Goal: Transaction & Acquisition: Purchase product/service

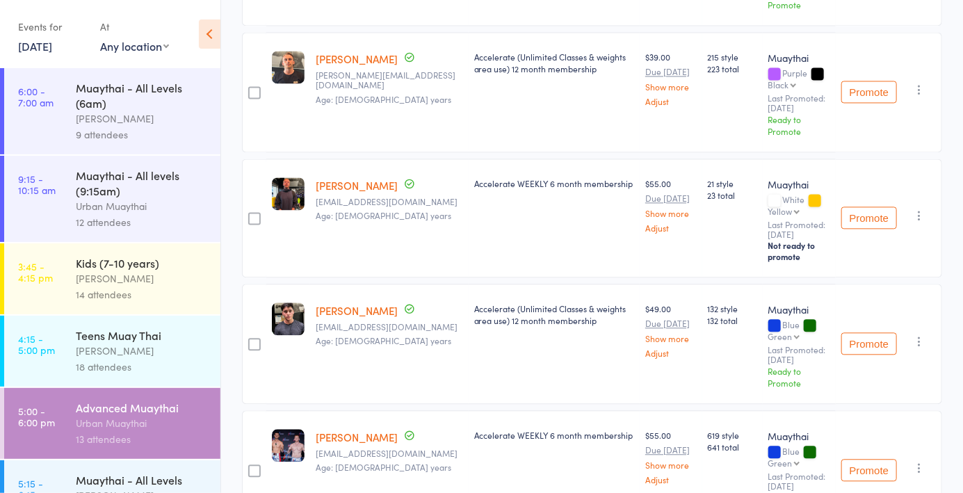
scroll to position [203, 0]
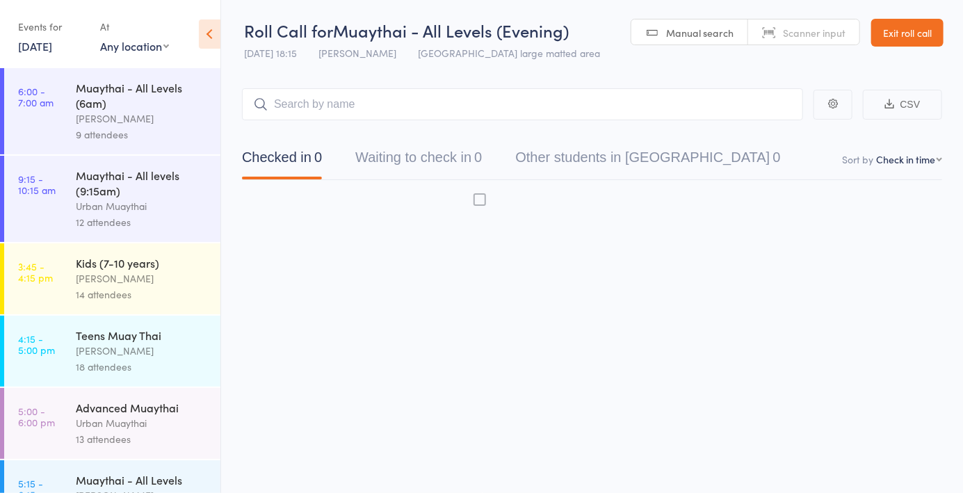
click at [100, 459] on div "Advanced Muaythai Urban Muaythai 13 attendees" at bounding box center [148, 423] width 145 height 71
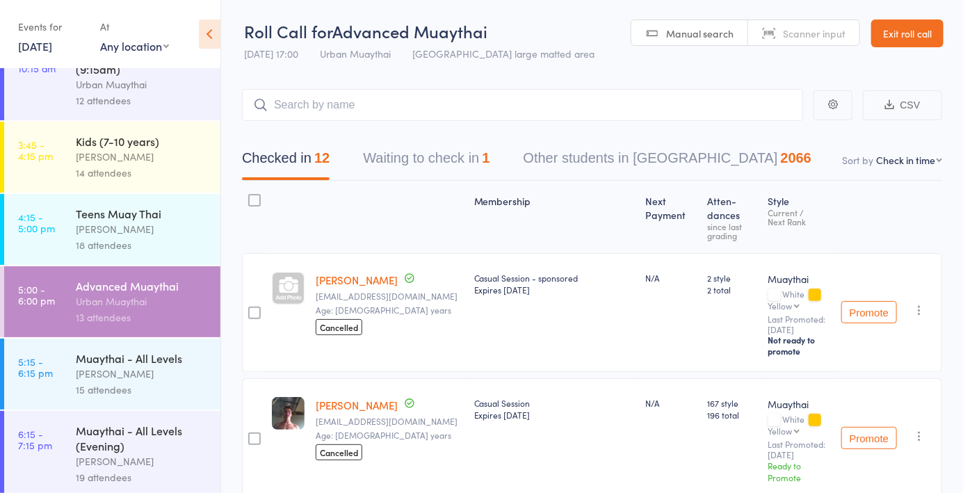
scroll to position [203, 0]
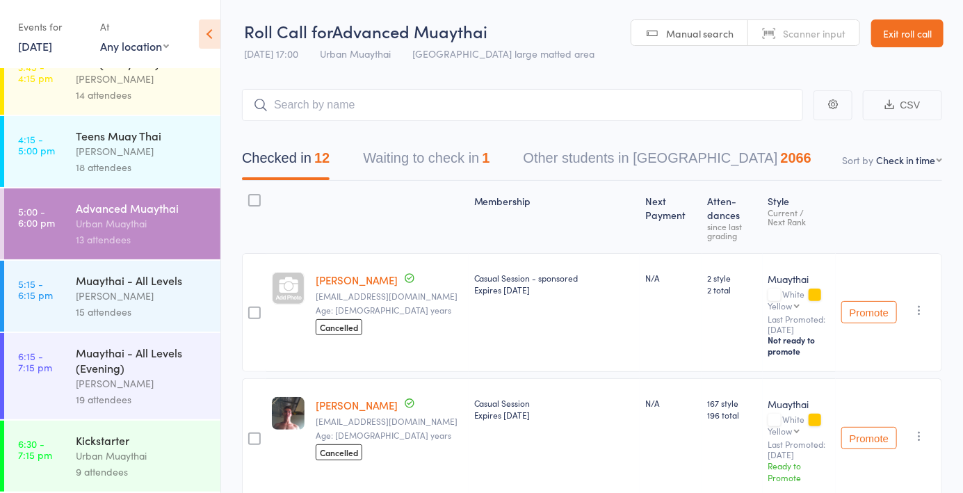
click at [65, 469] on link "6:30 - 7:15 pm Kickstarter Urban Muaythai 9 attendees" at bounding box center [112, 456] width 216 height 71
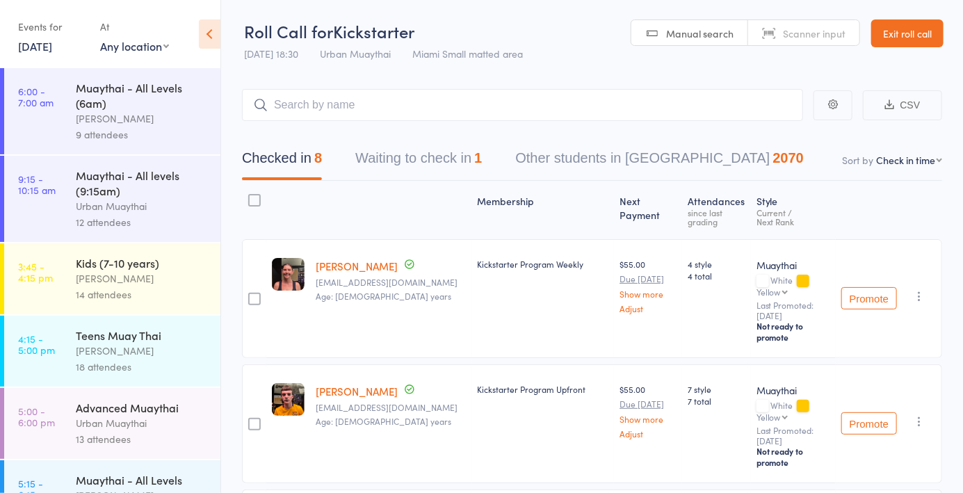
click at [392, 146] on button "Waiting to check in 1" at bounding box center [418, 161] width 127 height 37
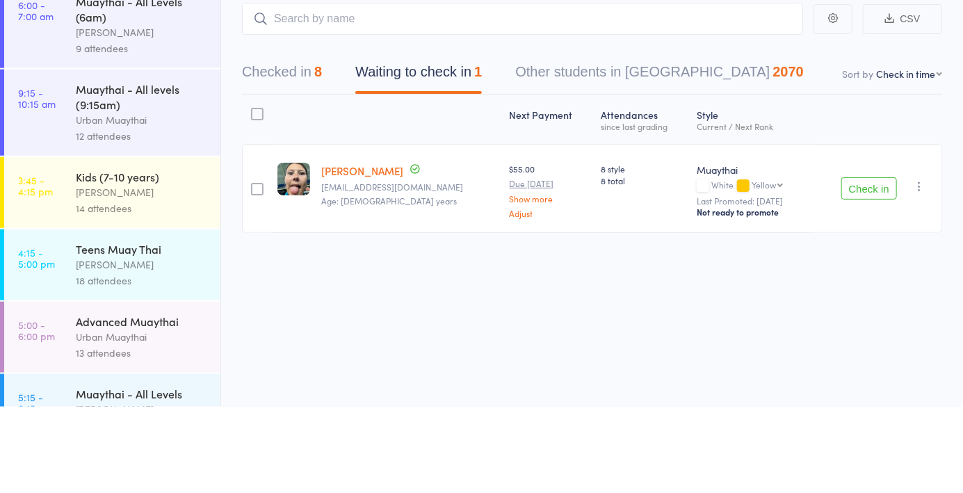
click at [864, 277] on button "Check in" at bounding box center [869, 275] width 56 height 22
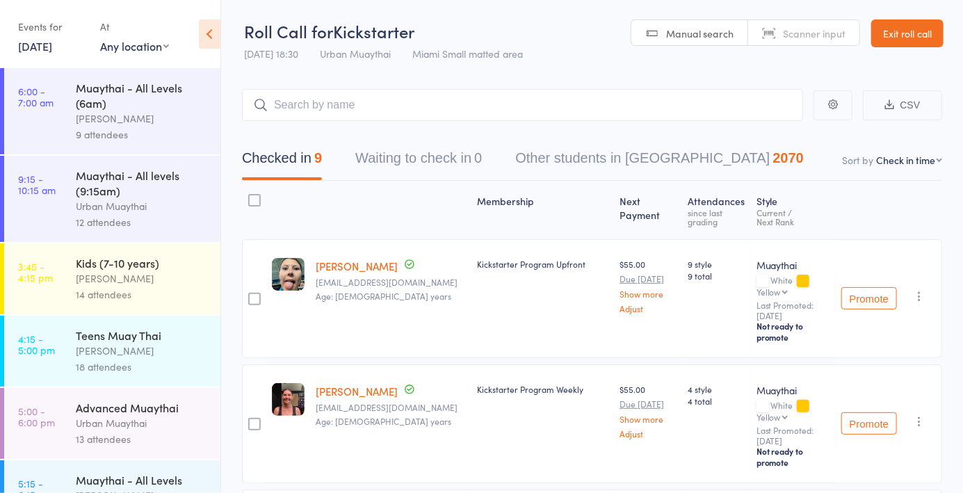
click at [901, 42] on link "Exit roll call" at bounding box center [907, 33] width 72 height 28
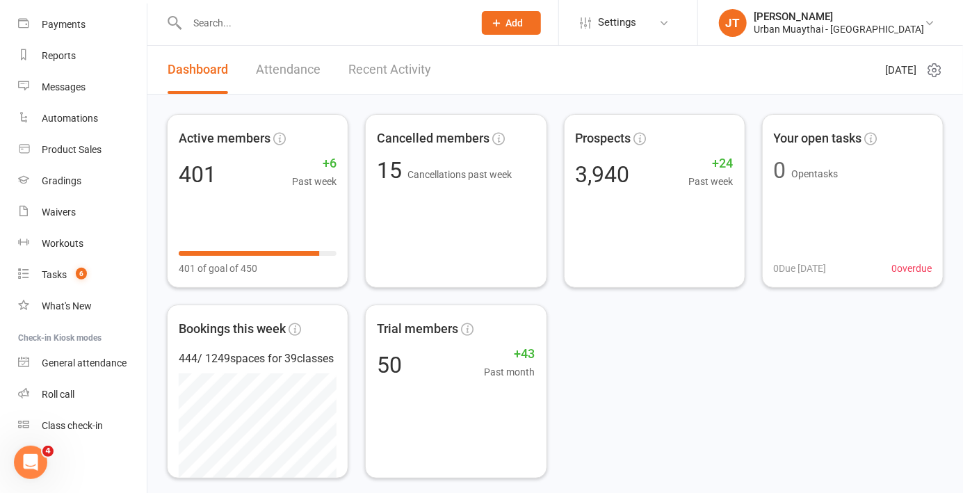
click at [89, 153] on div "Product Sales" at bounding box center [72, 149] width 60 height 11
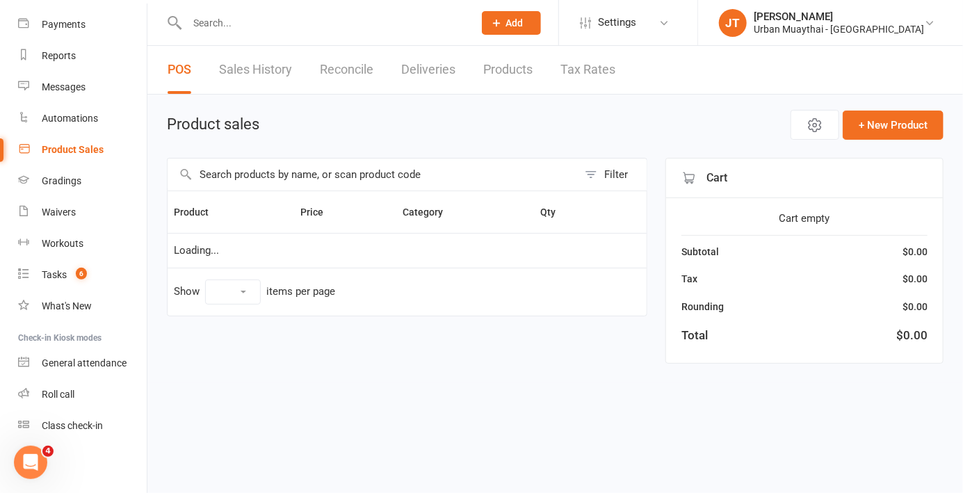
select select "10"
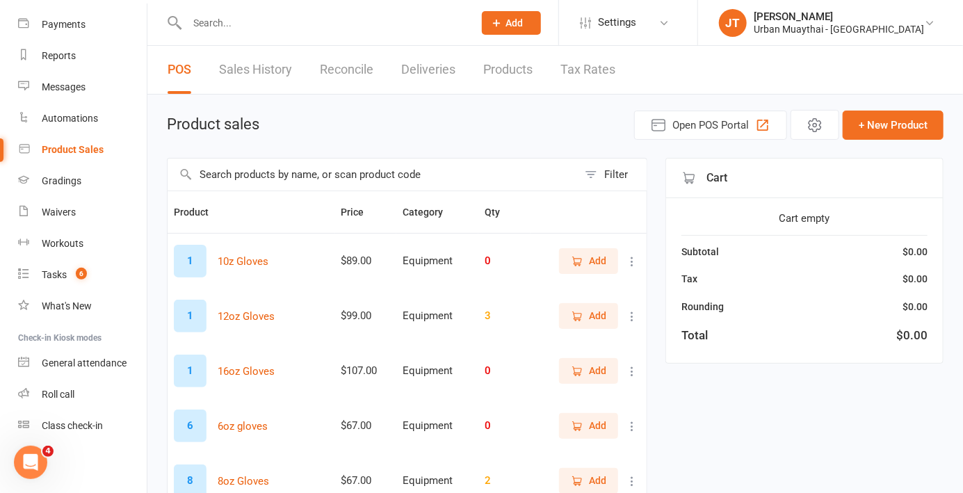
click at [312, 179] on input "text" at bounding box center [373, 175] width 410 height 32
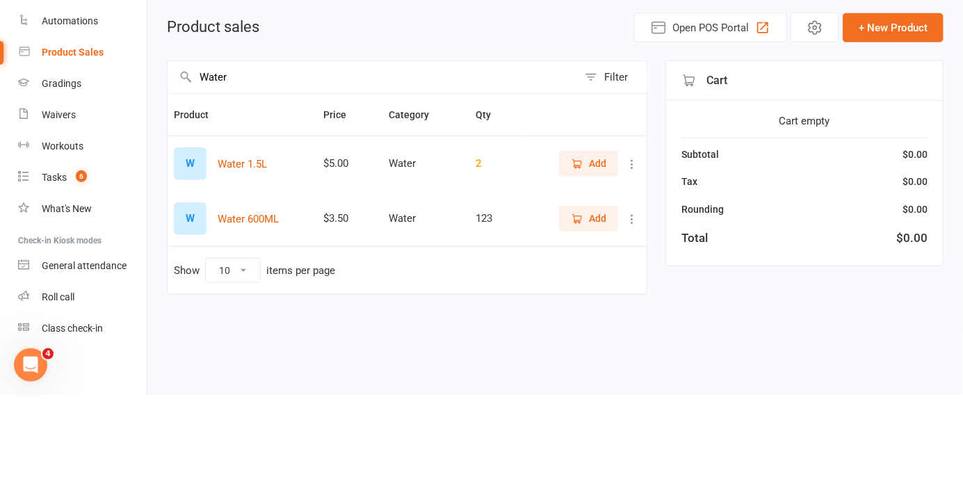
type input "Water"
click at [599, 318] on span "Add" at bounding box center [597, 315] width 17 height 15
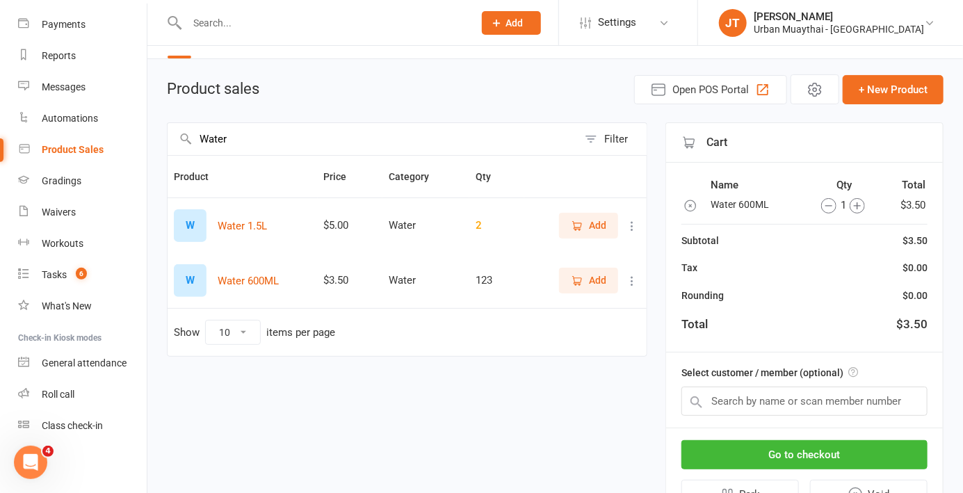
scroll to position [77, 0]
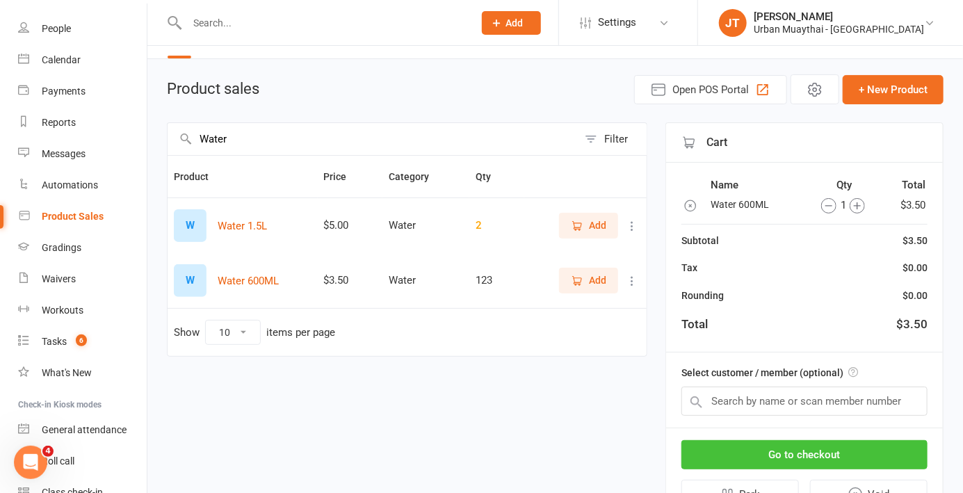
click at [830, 460] on button "Go to checkout" at bounding box center [804, 454] width 246 height 29
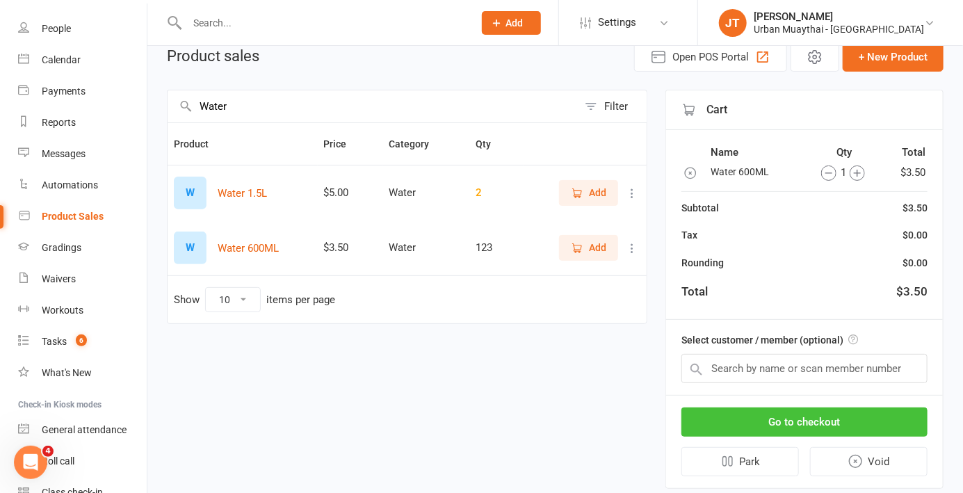
scroll to position [96, 0]
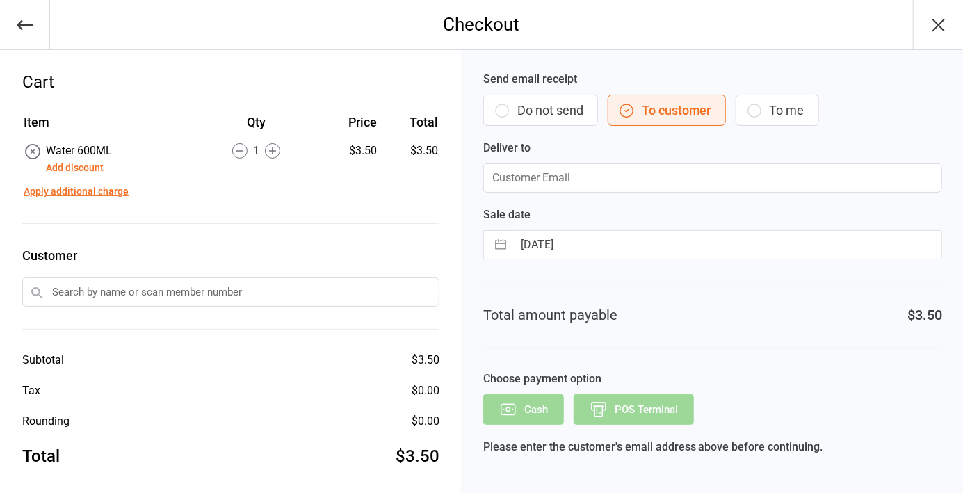
click at [542, 109] on button "Do not send" at bounding box center [540, 110] width 115 height 31
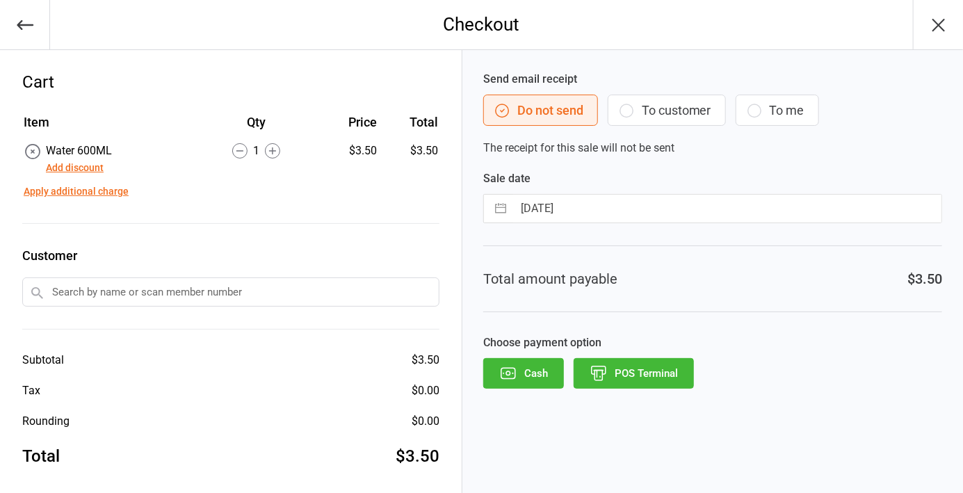
click at [631, 373] on button "POS Terminal" at bounding box center [634, 373] width 120 height 31
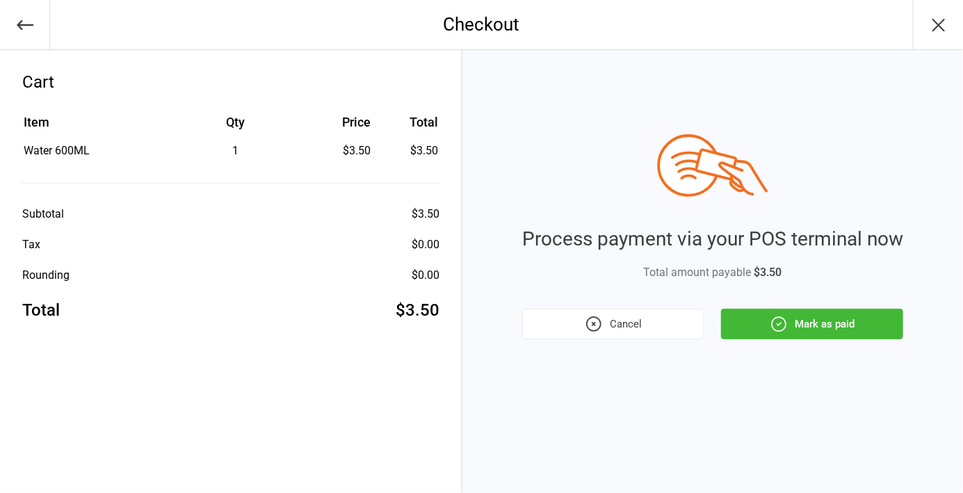
click at [790, 325] on button "Mark as paid" at bounding box center [812, 324] width 182 height 31
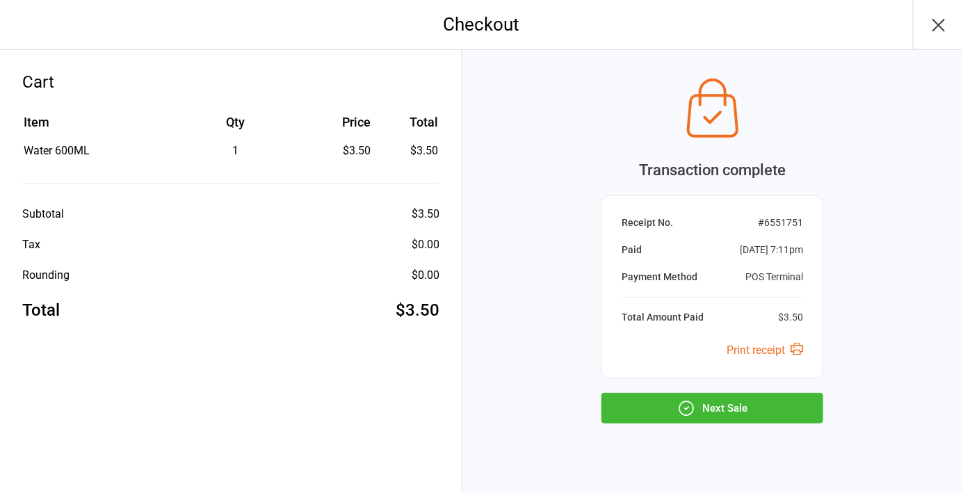
click at [702, 417] on button "Next Sale" at bounding box center [713, 408] width 222 height 31
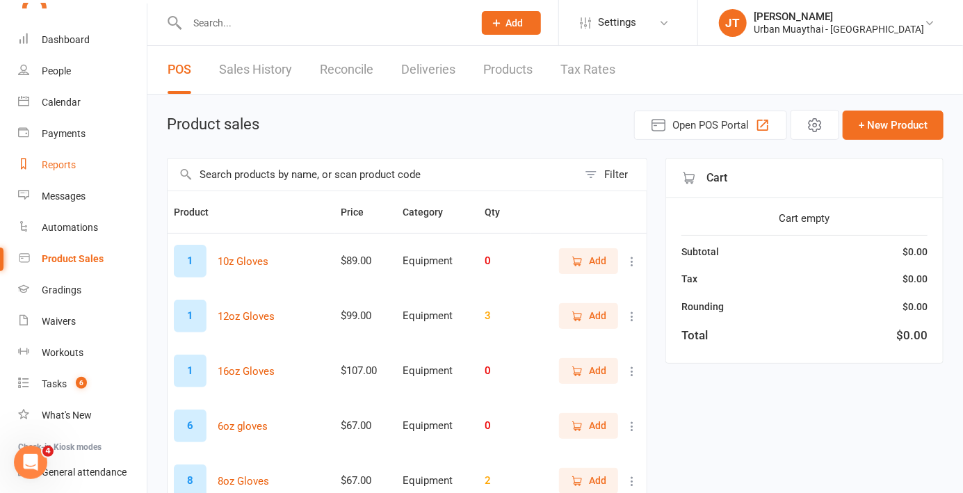
click at [79, 173] on link "Reports" at bounding box center [82, 165] width 129 height 31
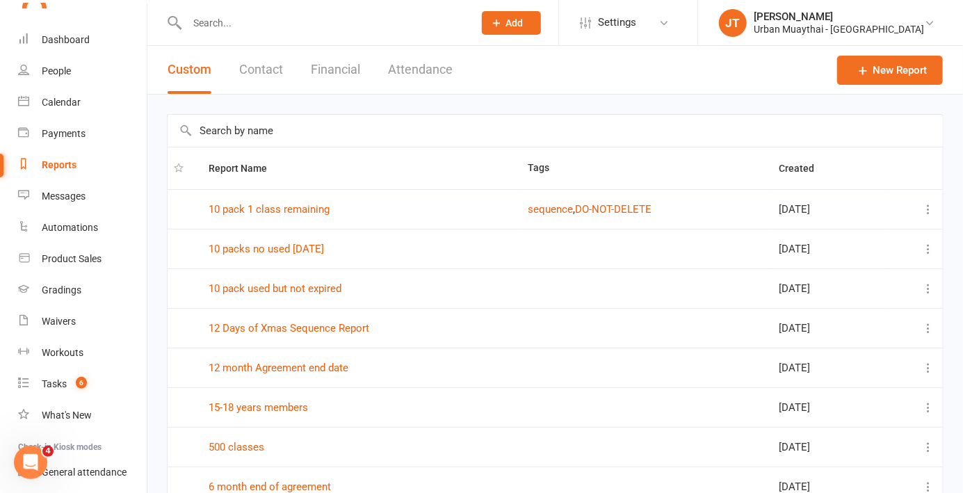
click at [344, 83] on button "Financial" at bounding box center [335, 70] width 49 height 48
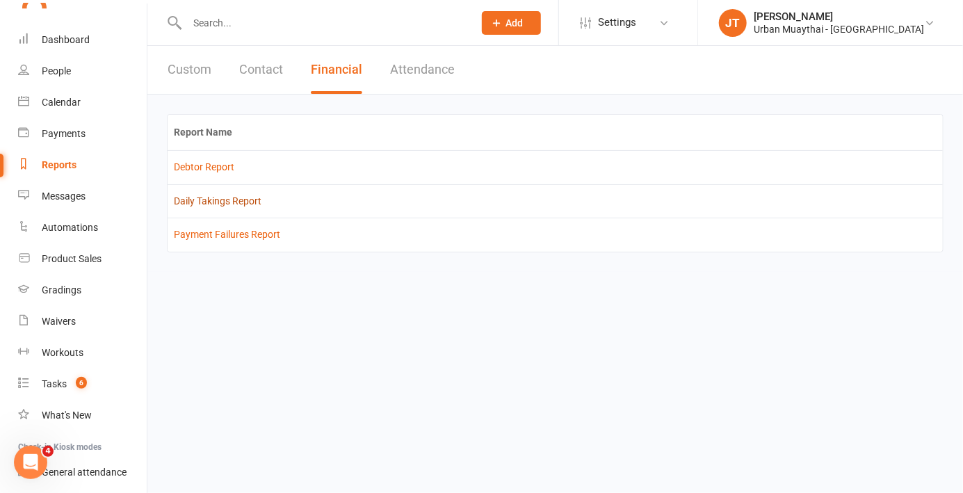
click at [223, 197] on link "Daily Takings Report" at bounding box center [218, 200] width 88 height 11
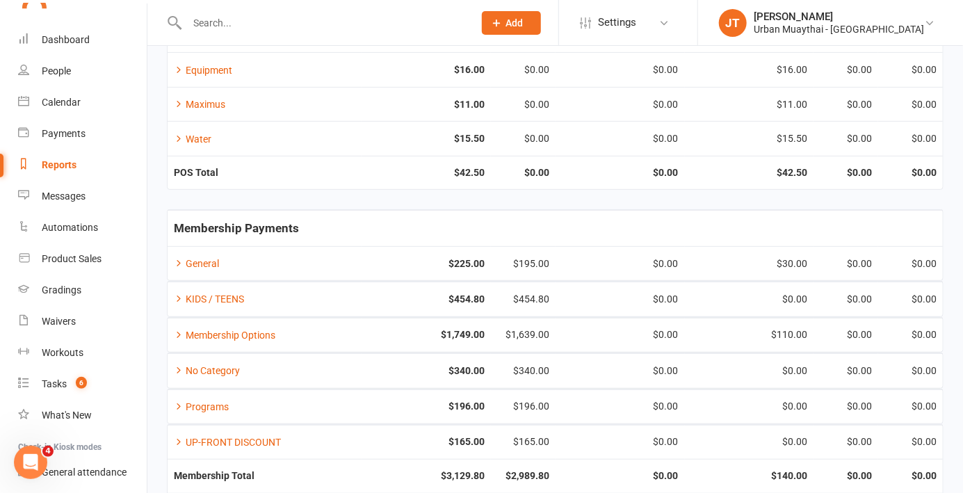
scroll to position [211, 0]
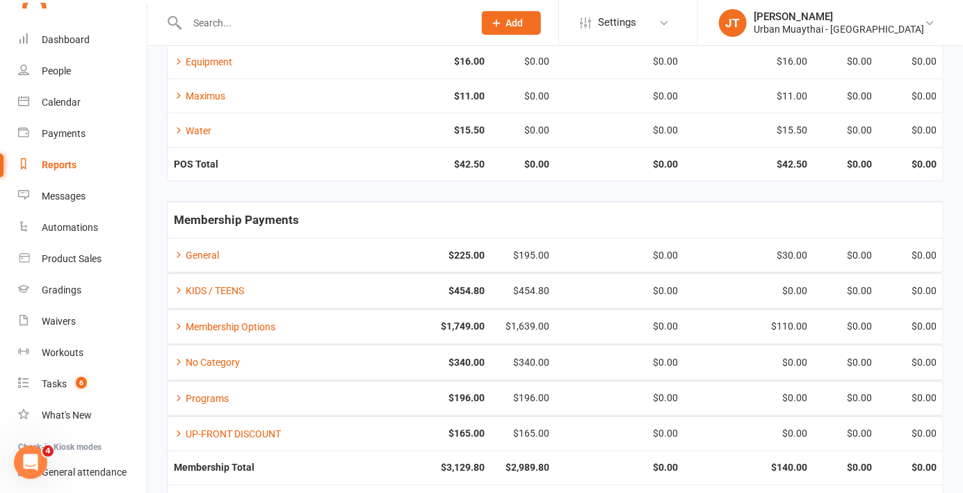
click at [286, 39] on div at bounding box center [315, 22] width 297 height 45
click at [243, 24] on input "text" at bounding box center [323, 22] width 281 height 19
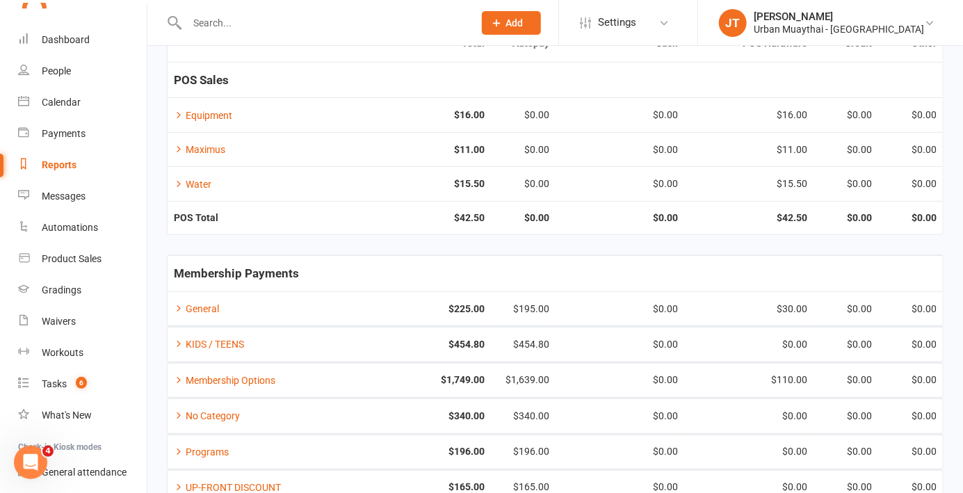
scroll to position [131, 0]
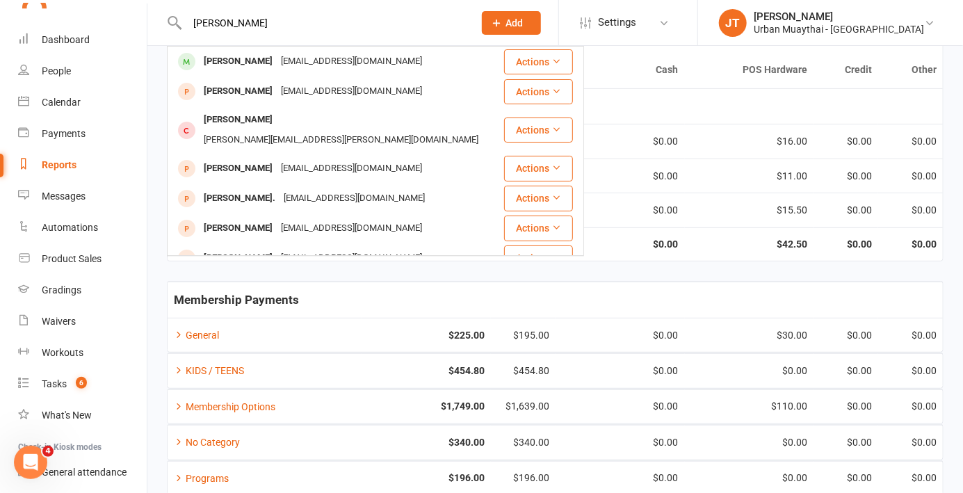
type input "Alvaro"
click at [421, 66] on div "Alvaro Gonzalvez gonzalvezalvaro@gmail.com" at bounding box center [335, 61] width 334 height 29
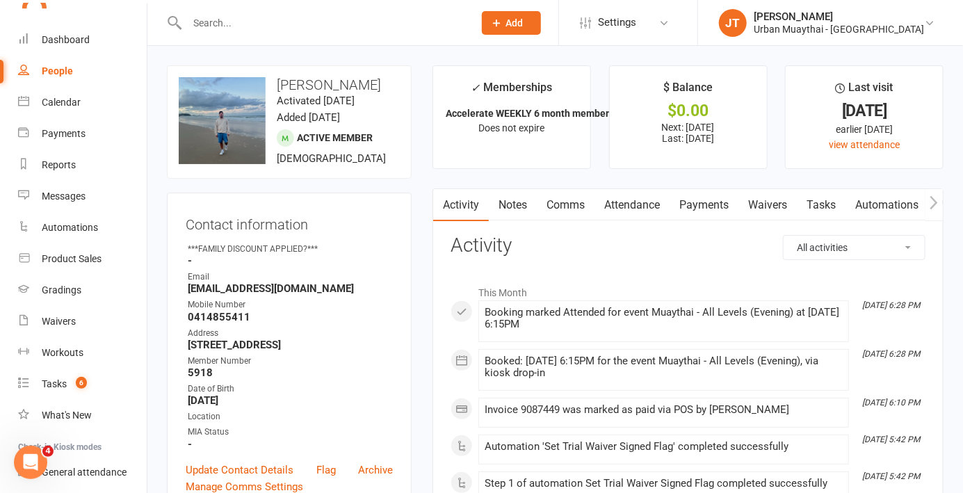
click at [702, 212] on link "Payments" at bounding box center [704, 205] width 69 height 32
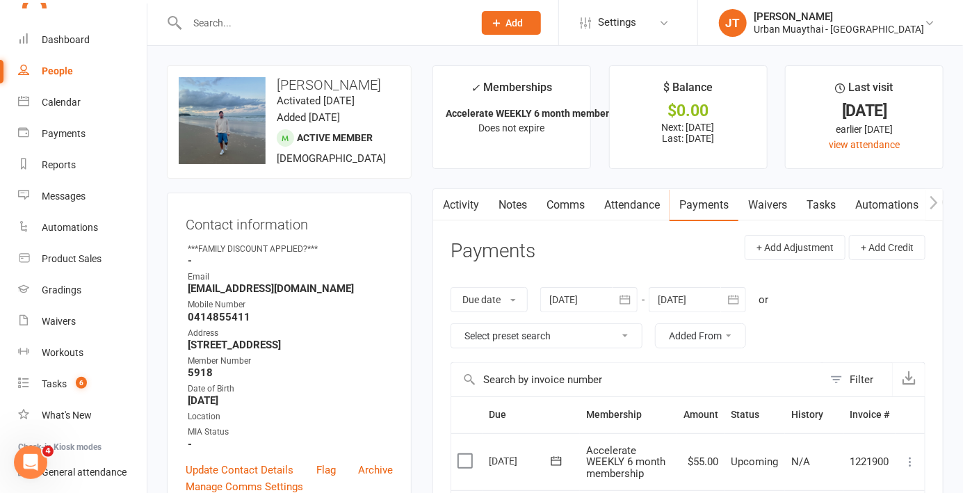
click at [336, 26] on input "text" at bounding box center [323, 22] width 281 height 19
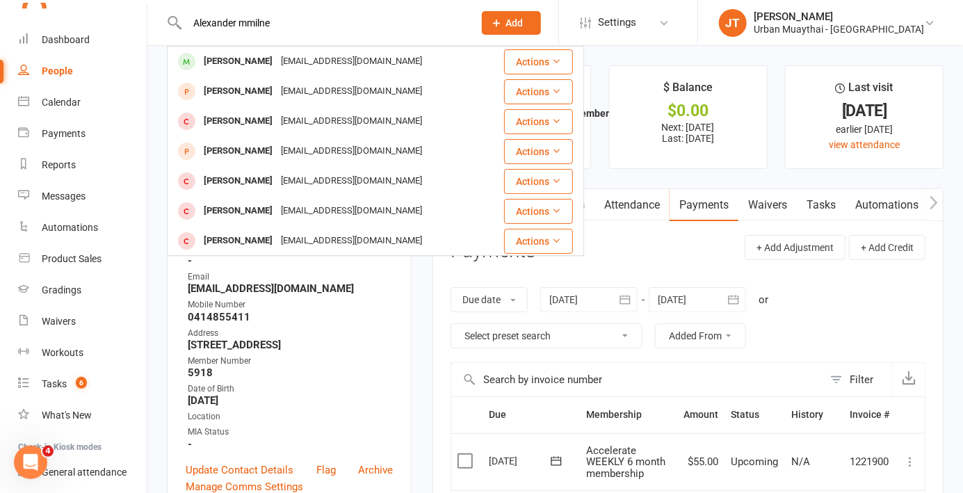
type input "Alexander mmilne"
click at [426, 65] on div "Alexander Milne alexandermilne73@gmail.com" at bounding box center [335, 61] width 334 height 29
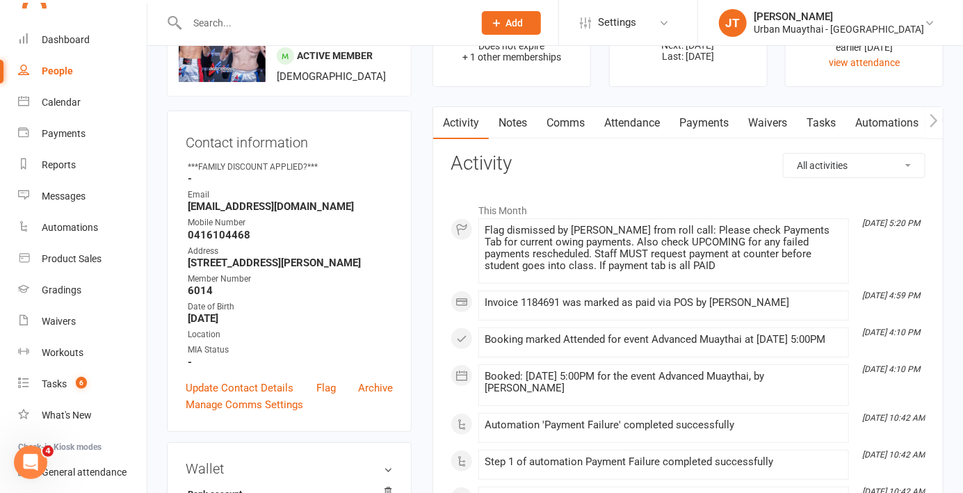
scroll to position [83, 0]
click at [629, 129] on link "Attendance" at bounding box center [632, 122] width 75 height 32
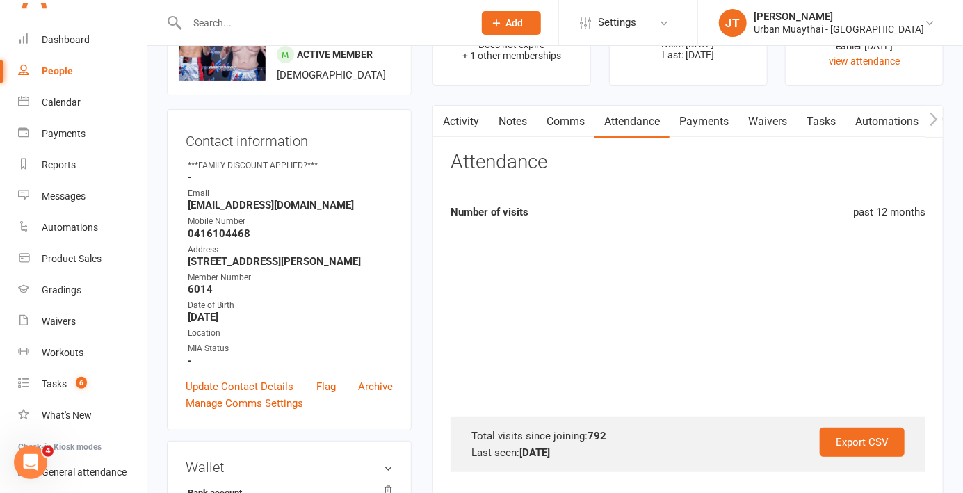
click at [702, 127] on link "Payments" at bounding box center [704, 122] width 69 height 32
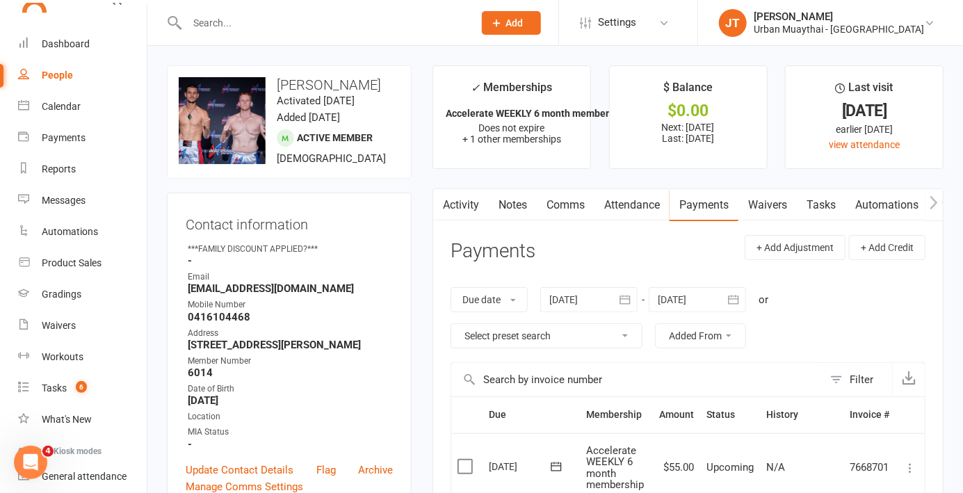
scroll to position [26, 0]
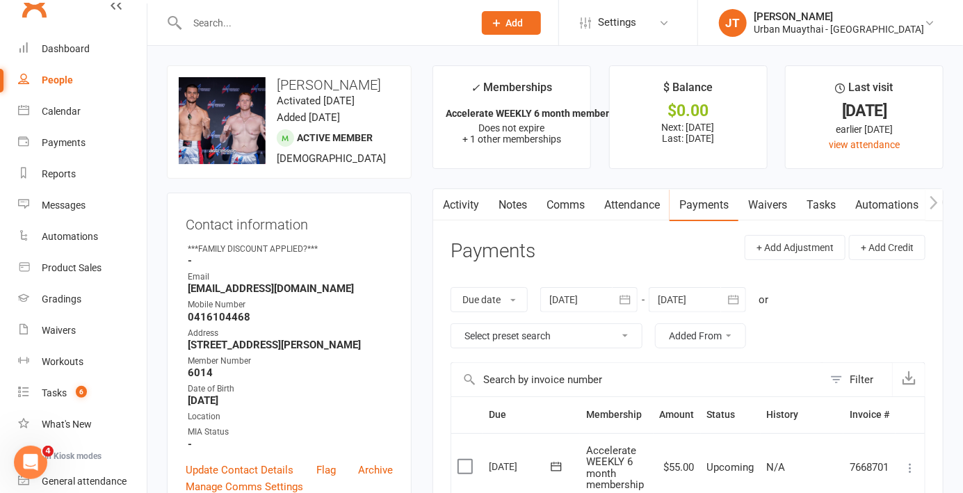
click at [255, 26] on input "text" at bounding box center [323, 22] width 281 height 19
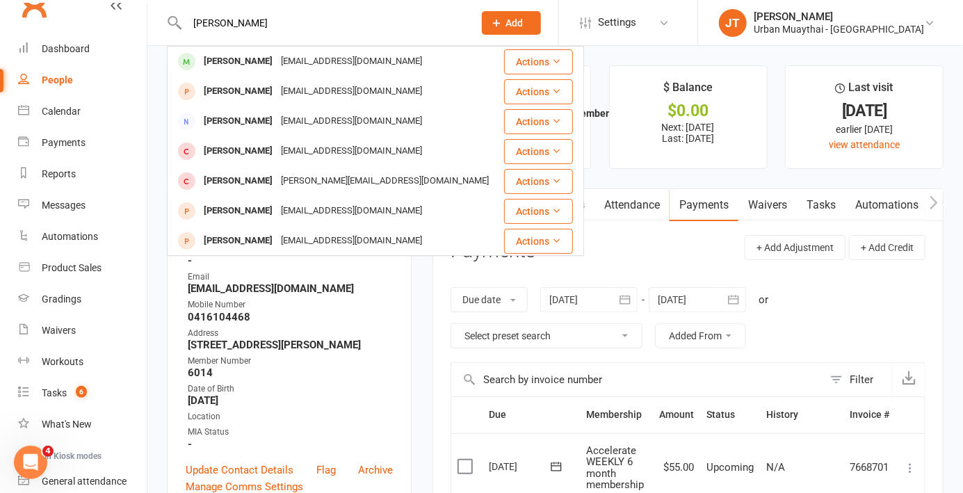
click at [268, 23] on input "Jade young" at bounding box center [323, 22] width 281 height 19
type input "J"
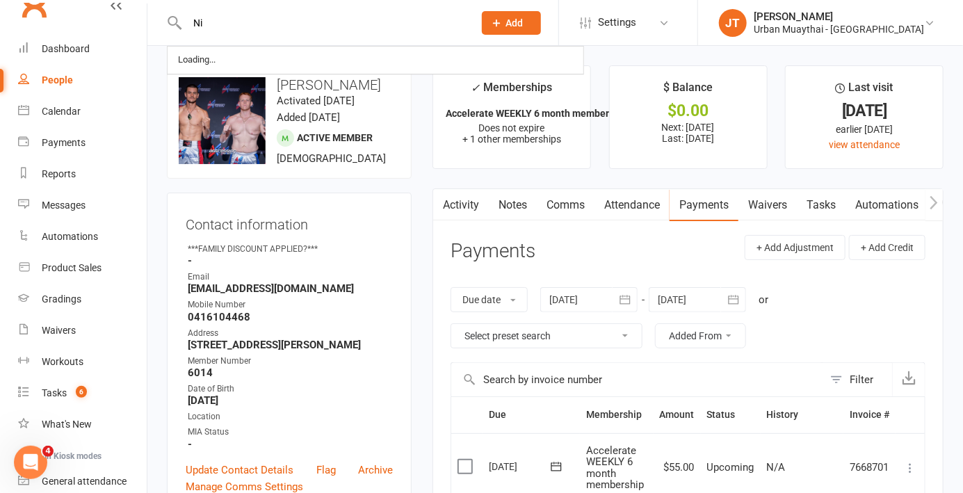
type input "N"
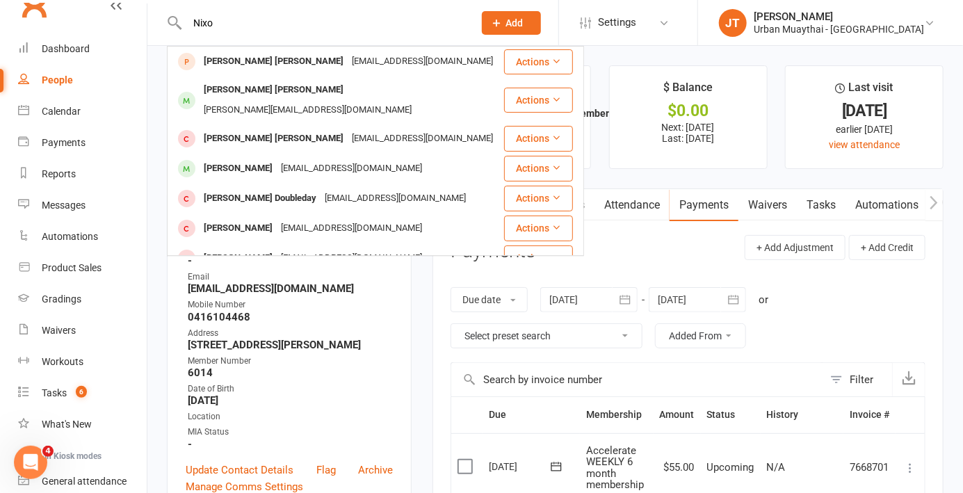
type input "Nixo"
click at [305, 100] on div "josh@scag.com.au" at bounding box center [308, 110] width 216 height 20
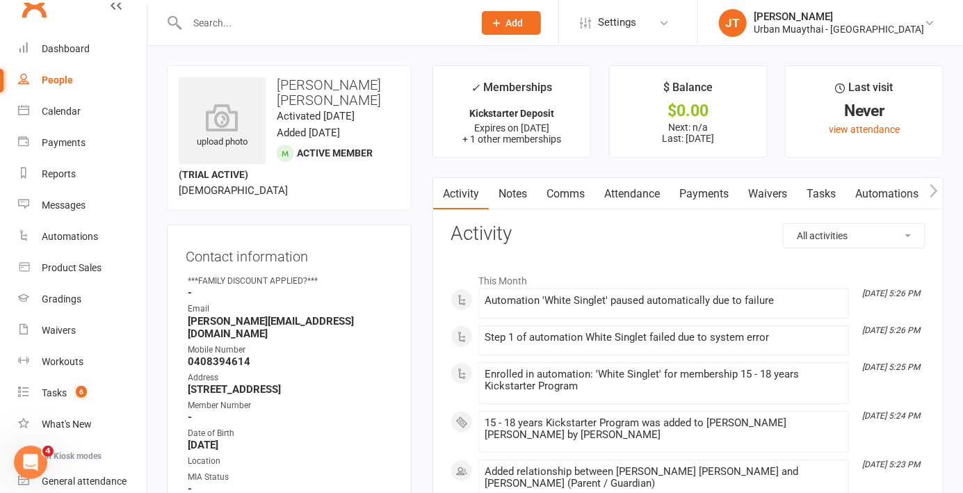
click at [689, 197] on link "Payments" at bounding box center [704, 194] width 69 height 32
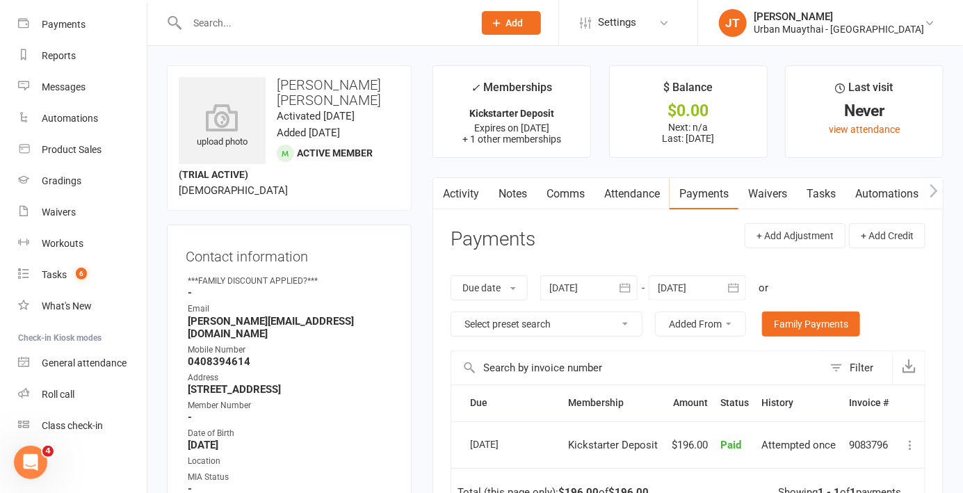
scroll to position [142, 0]
click at [106, 160] on link "Product Sales" at bounding box center [82, 151] width 129 height 31
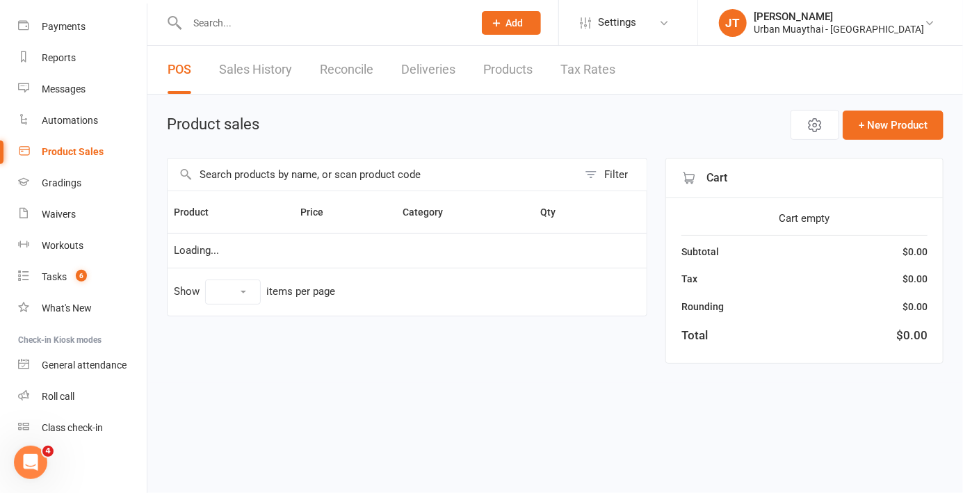
select select "10"
click at [342, 180] on input "text" at bounding box center [373, 175] width 410 height 32
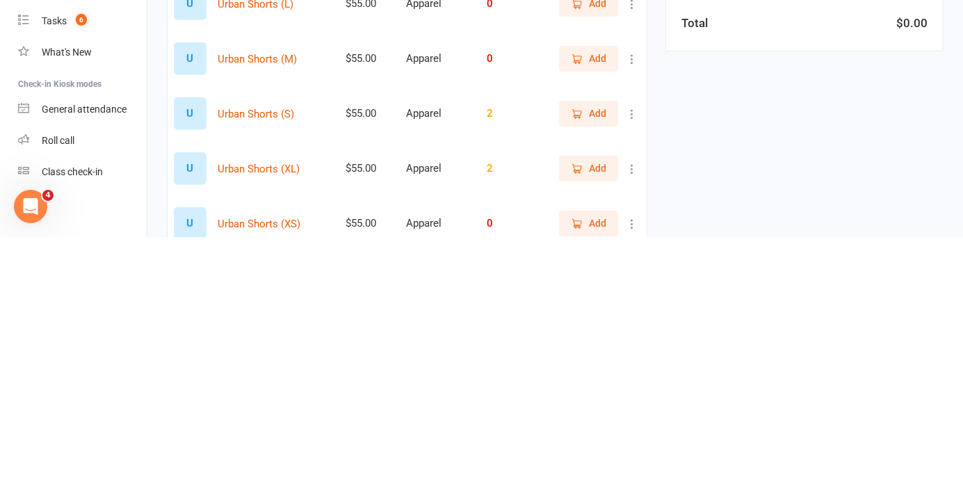
type input "Shorts"
click at [595, 370] on span "Add" at bounding box center [597, 369] width 17 height 15
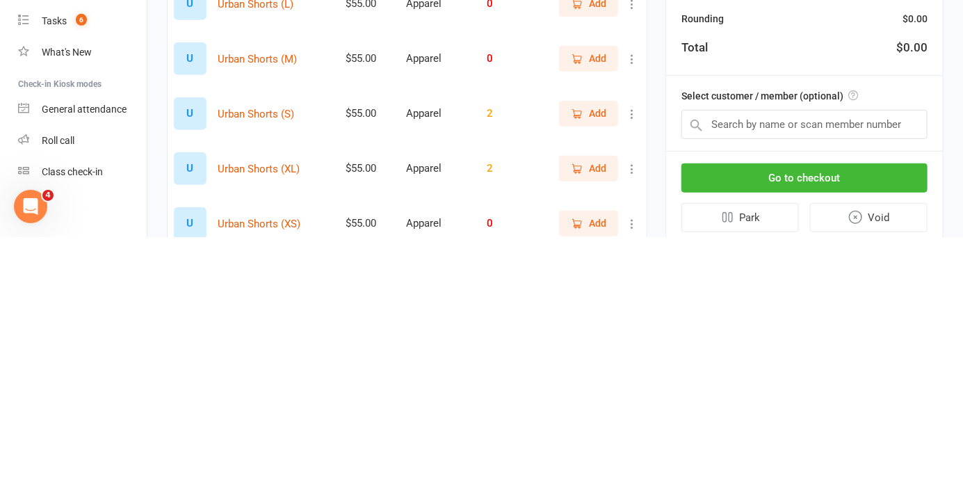
scroll to position [56, 0]
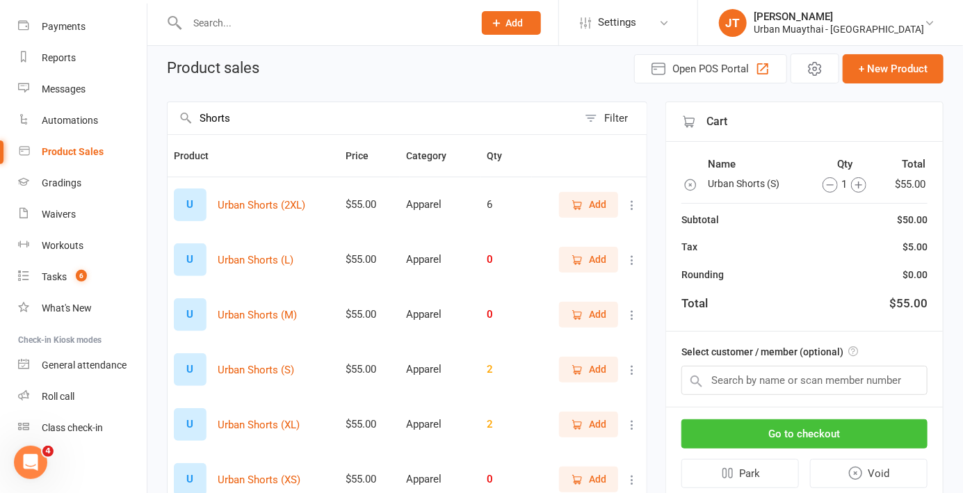
click at [857, 437] on button "Go to checkout" at bounding box center [804, 433] width 246 height 29
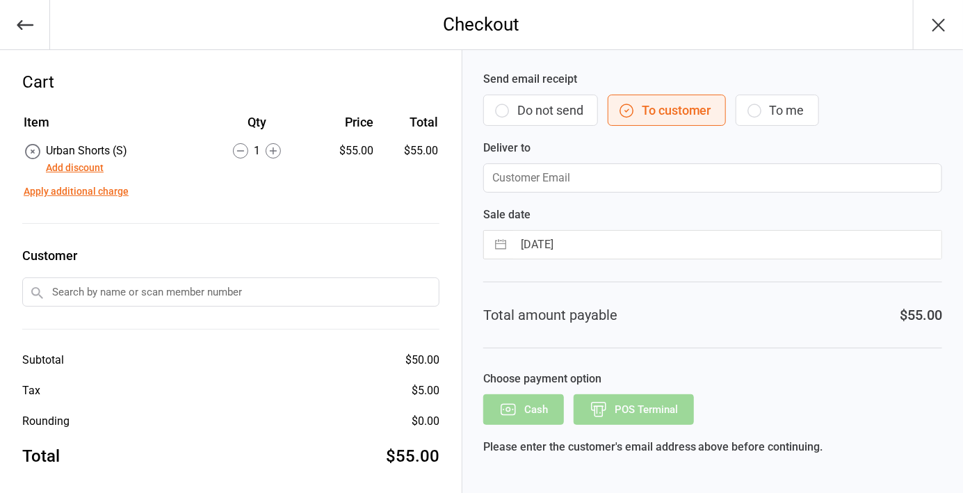
click at [540, 123] on button "Do not send" at bounding box center [540, 110] width 115 height 31
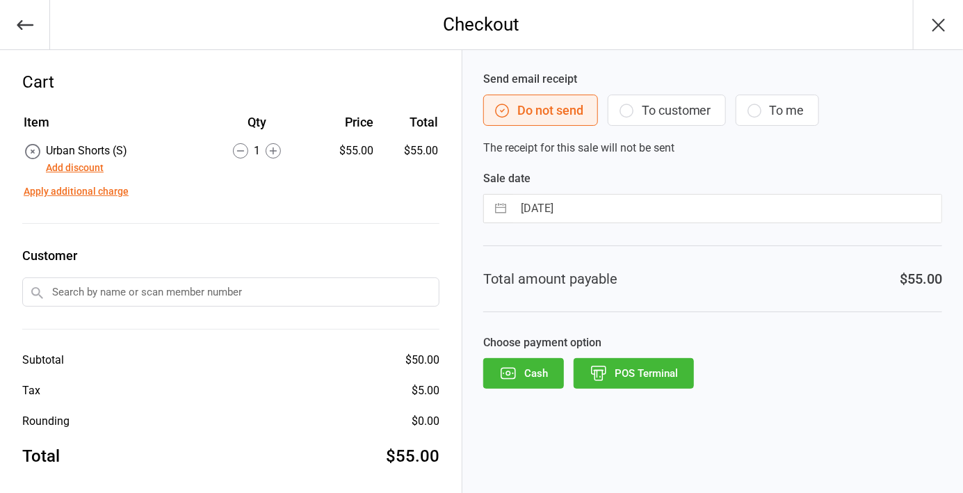
click at [638, 378] on button "POS Terminal" at bounding box center [634, 373] width 120 height 31
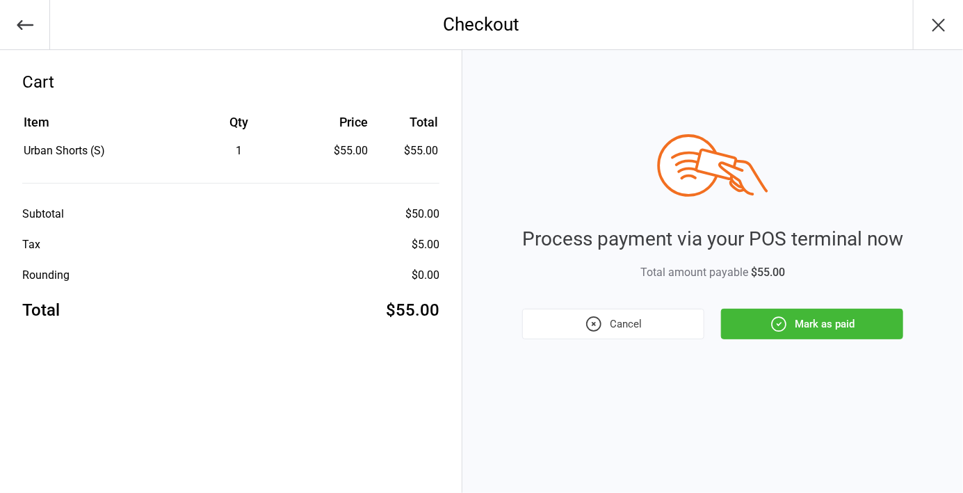
click at [800, 331] on button "Mark as paid" at bounding box center [812, 324] width 182 height 31
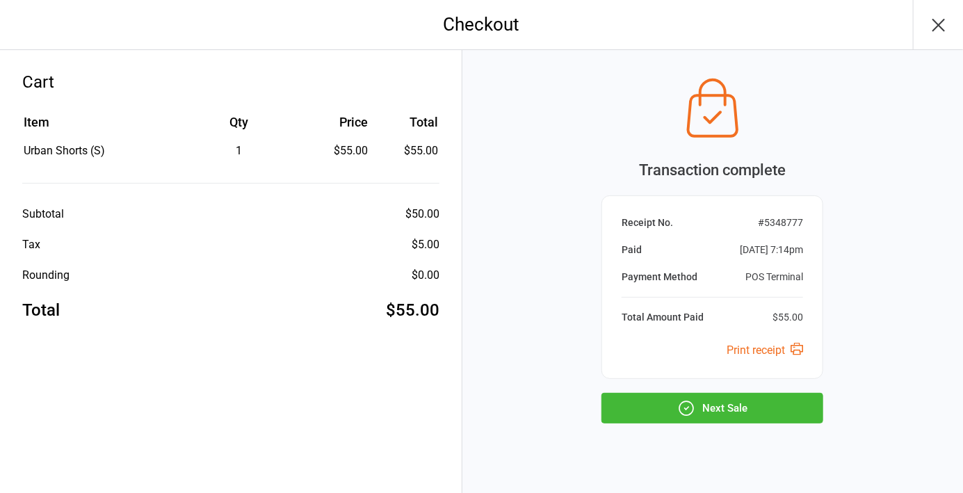
click at [700, 401] on button "Next Sale" at bounding box center [713, 408] width 222 height 31
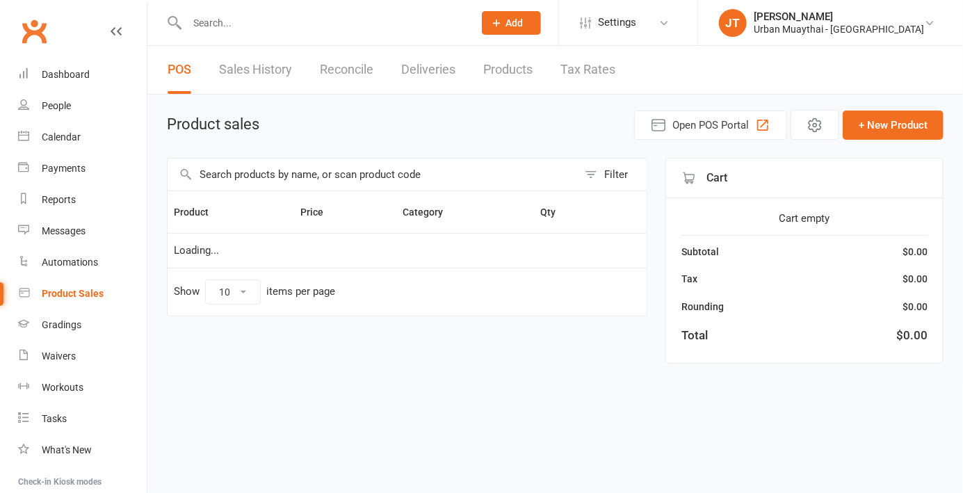
click at [295, 159] on input "text" at bounding box center [373, 175] width 410 height 32
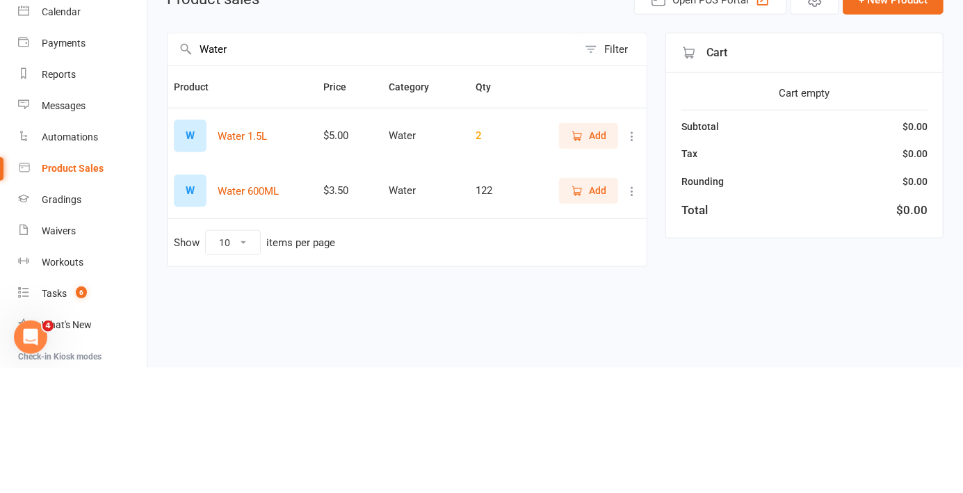
type input "Water"
click at [593, 321] on span "Add" at bounding box center [597, 315] width 17 height 15
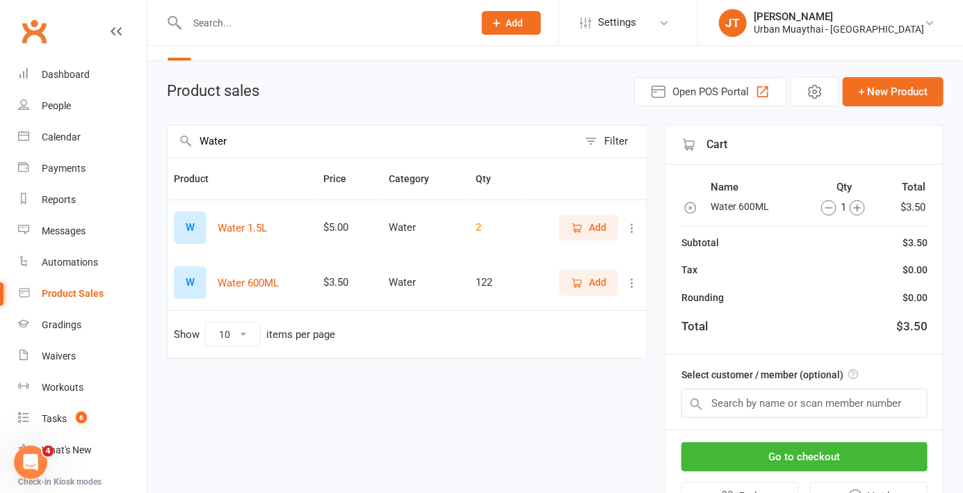
scroll to position [35, 0]
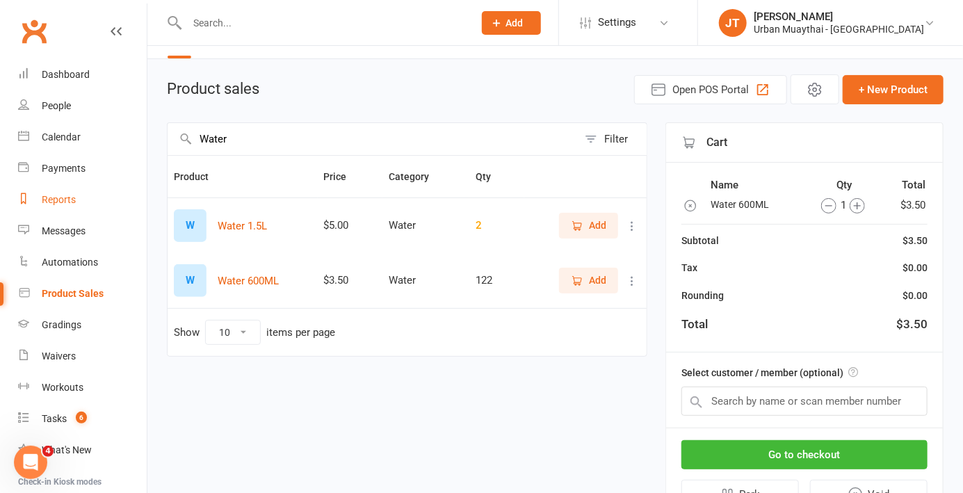
click at [72, 209] on link "Reports" at bounding box center [82, 199] width 129 height 31
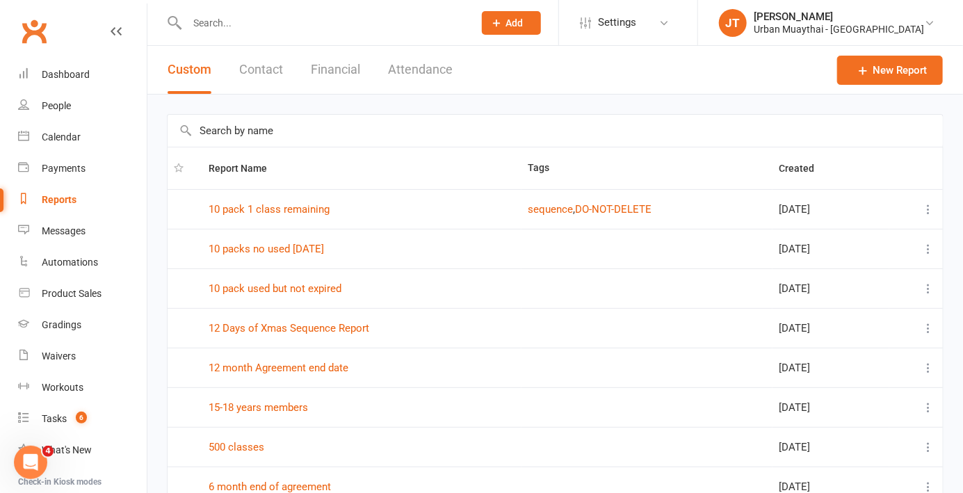
click at [355, 70] on button "Financial" at bounding box center [335, 70] width 49 height 48
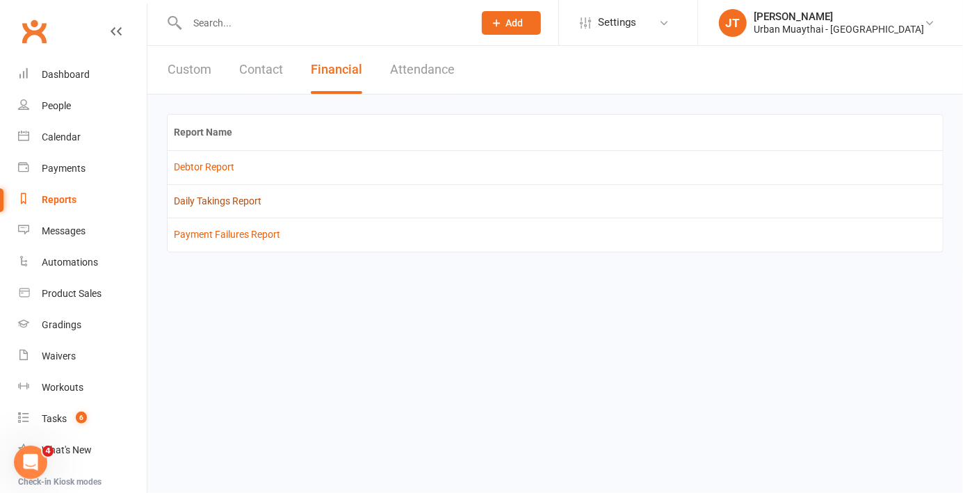
click at [233, 196] on link "Daily Takings Report" at bounding box center [218, 200] width 88 height 11
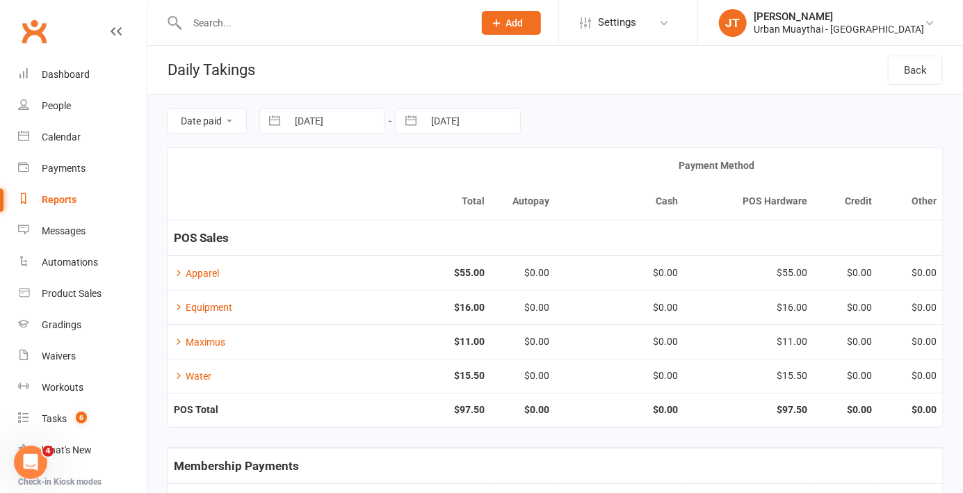
scroll to position [245, 0]
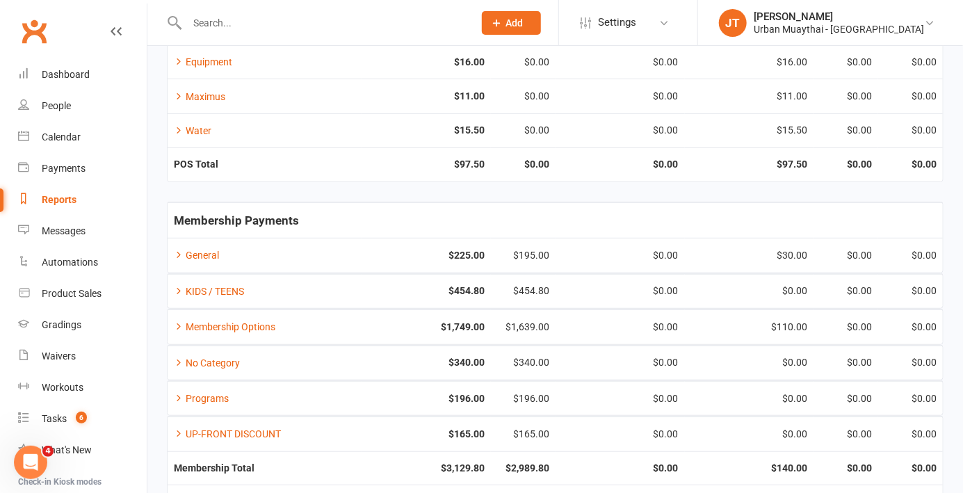
click at [104, 289] on link "Product Sales" at bounding box center [82, 293] width 129 height 31
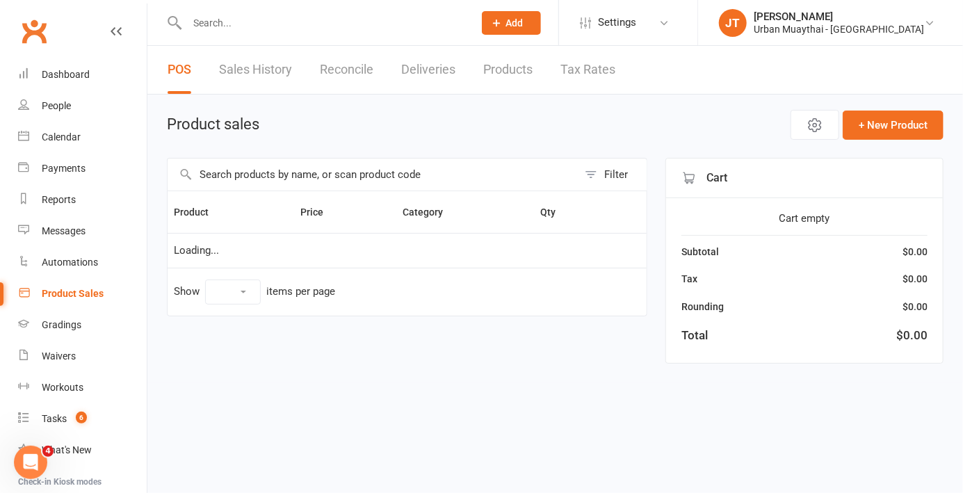
select select "10"
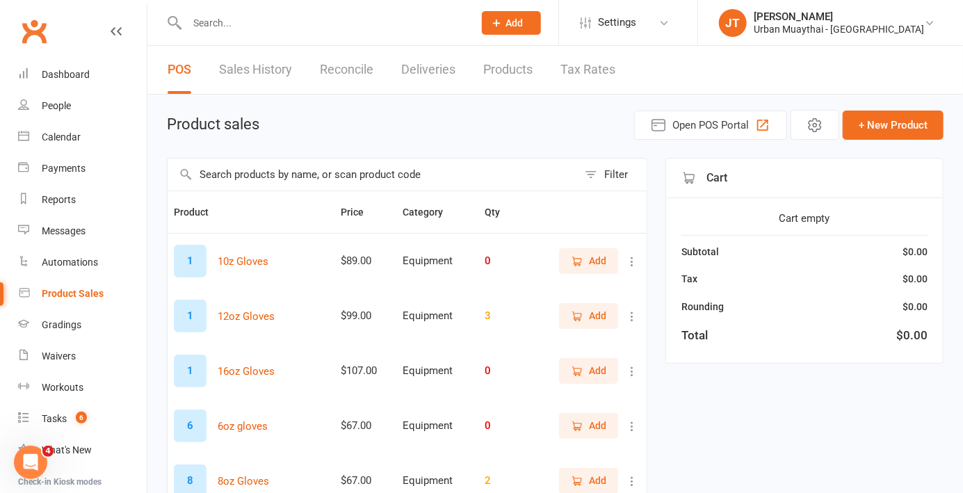
click at [380, 182] on input "text" at bounding box center [373, 175] width 410 height 32
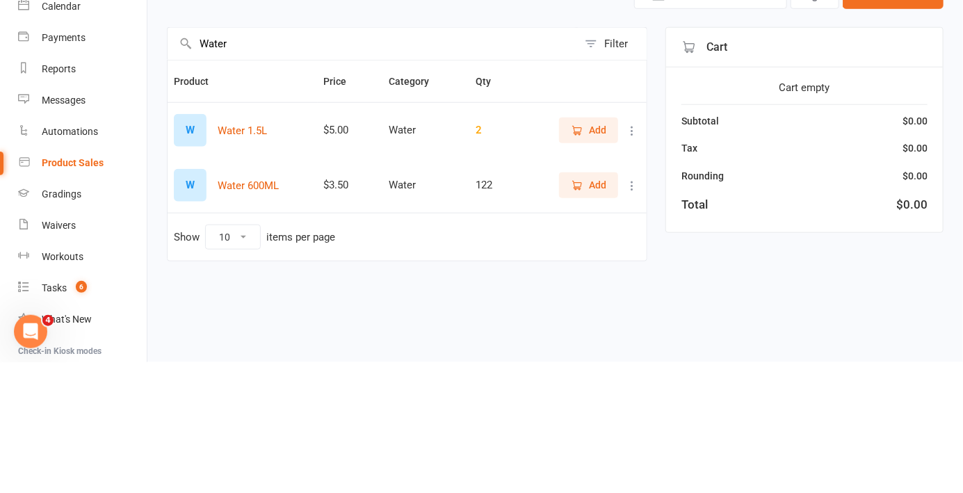
type input "Water"
click at [590, 327] on button "Add" at bounding box center [588, 315] width 59 height 25
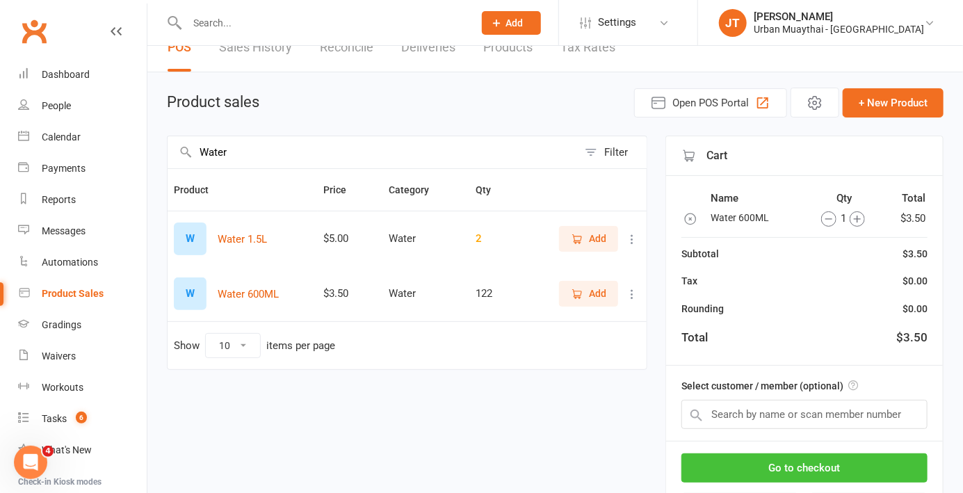
click at [835, 468] on button "Go to checkout" at bounding box center [804, 467] width 246 height 29
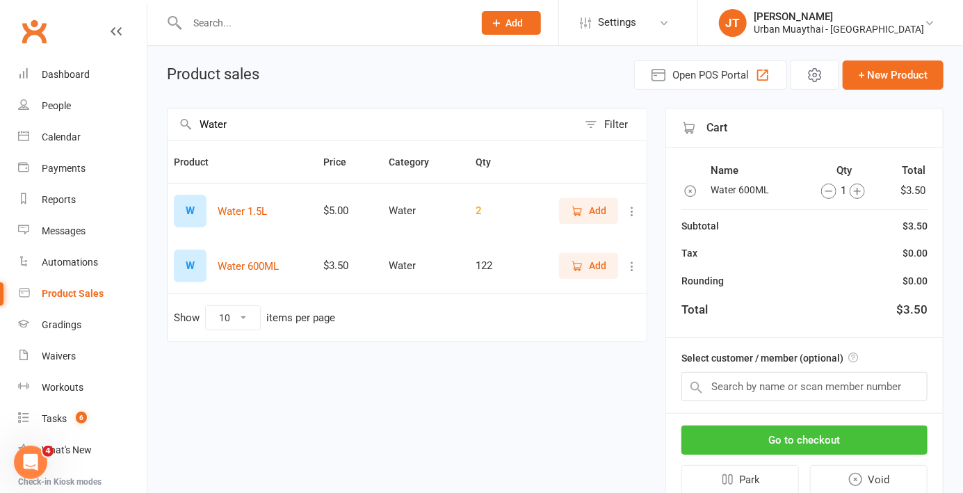
scroll to position [89, 0]
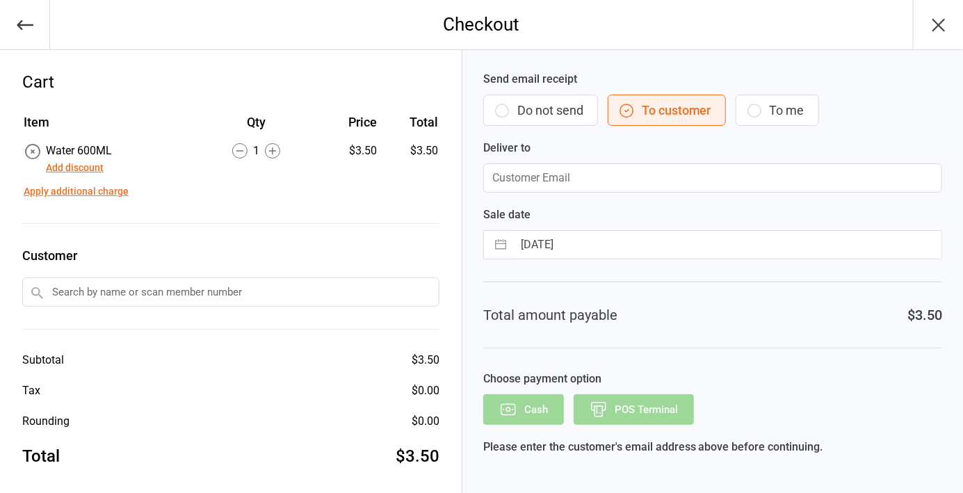
click at [542, 121] on button "Do not send" at bounding box center [540, 110] width 115 height 31
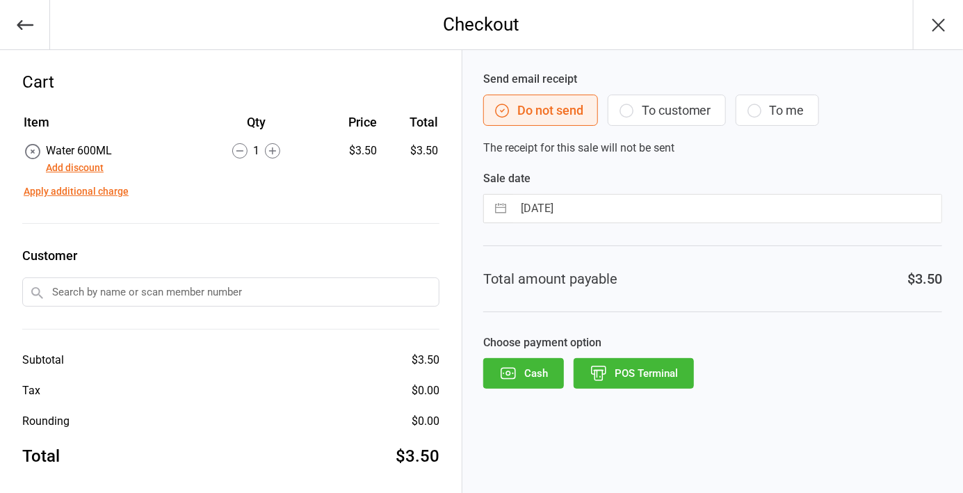
click at [631, 382] on button "POS Terminal" at bounding box center [634, 373] width 120 height 31
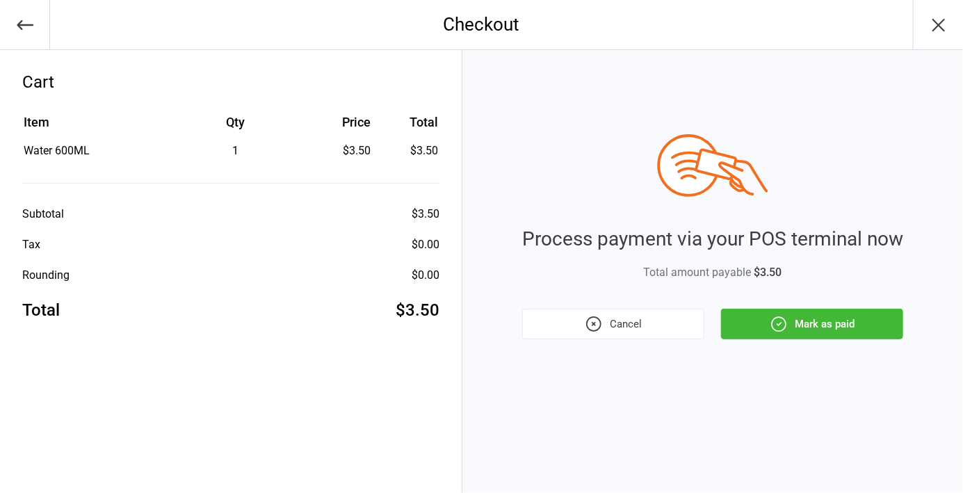
click at [818, 332] on button "Mark as paid" at bounding box center [812, 324] width 182 height 31
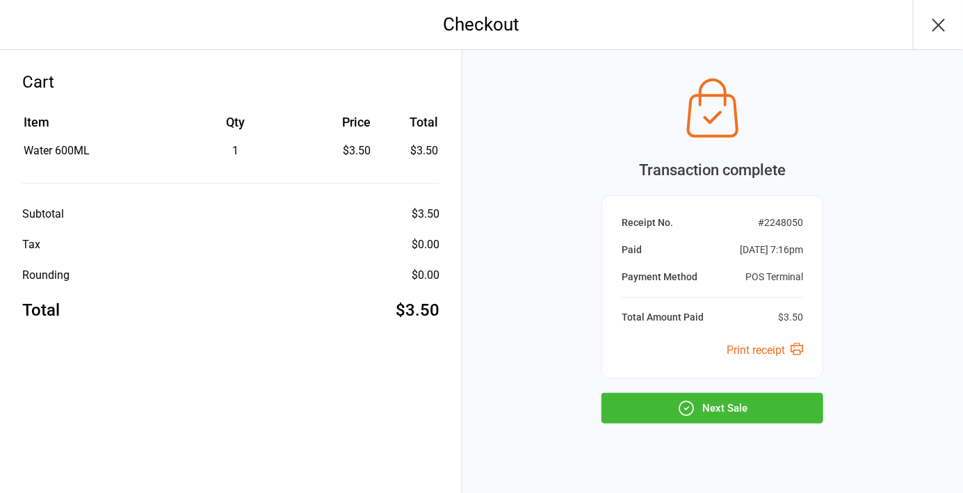
click at [928, 31] on icon "button" at bounding box center [939, 25] width 22 height 22
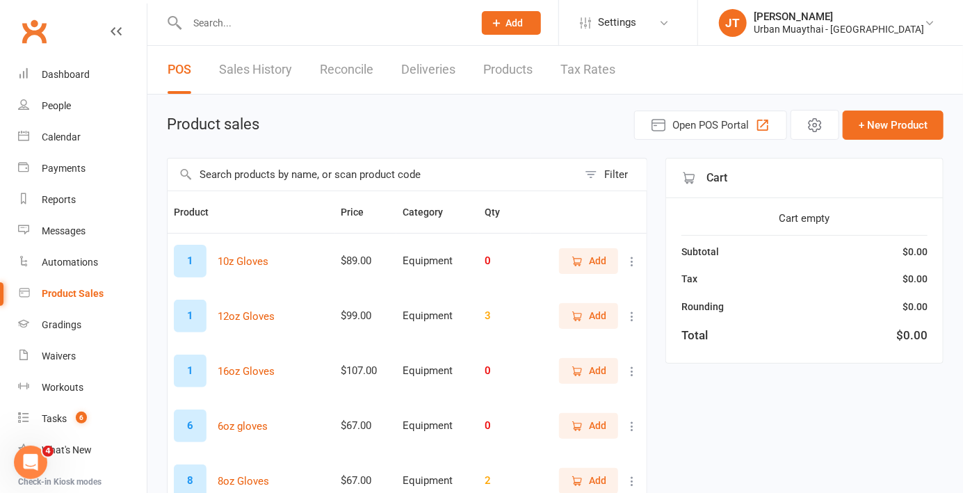
click at [325, 179] on input "text" at bounding box center [373, 175] width 410 height 32
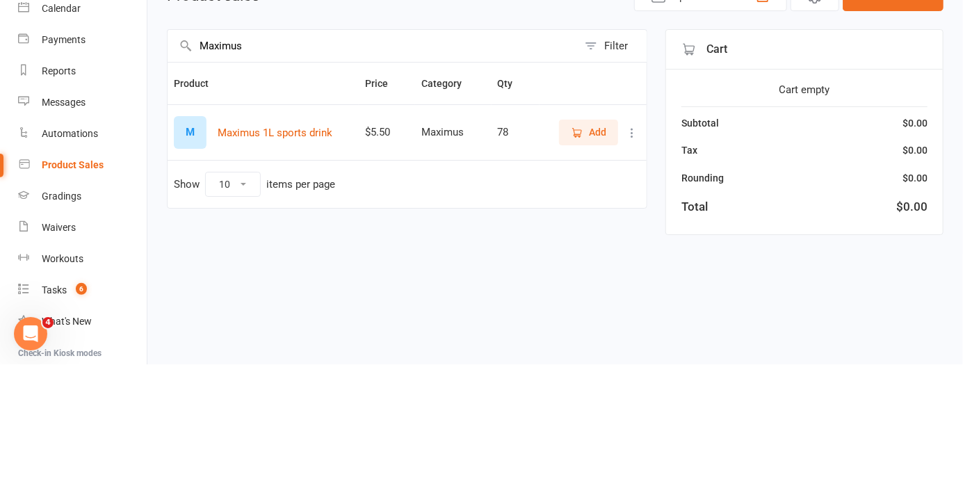
type input "Maximus"
click at [590, 259] on span "Add" at bounding box center [597, 260] width 17 height 15
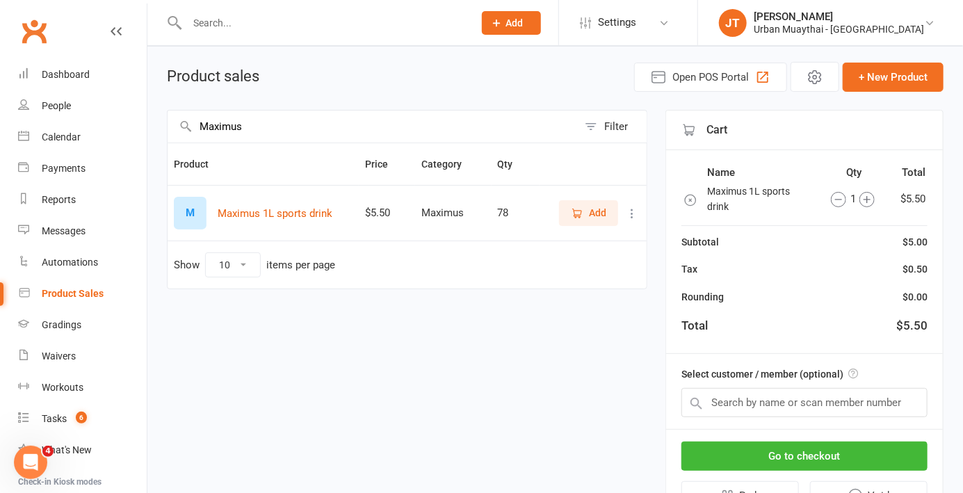
click at [865, 449] on button "Go to checkout" at bounding box center [804, 456] width 246 height 29
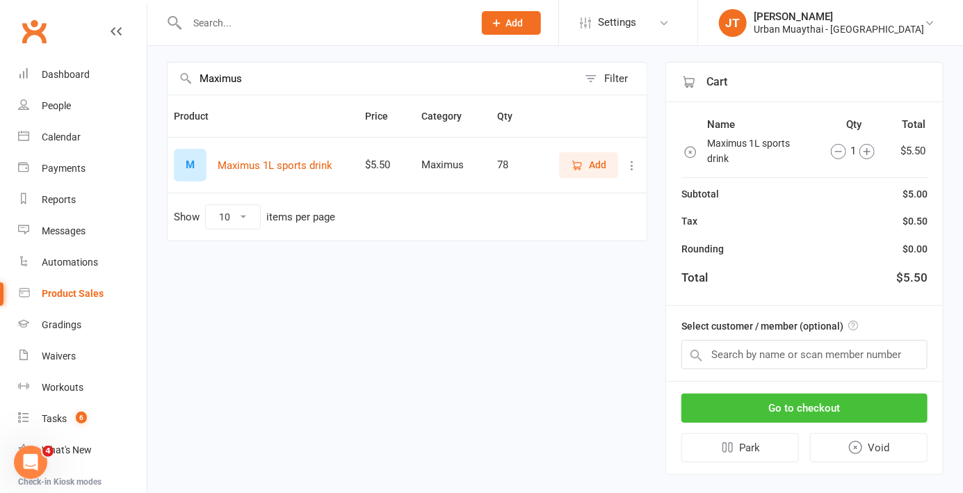
scroll to position [110, 0]
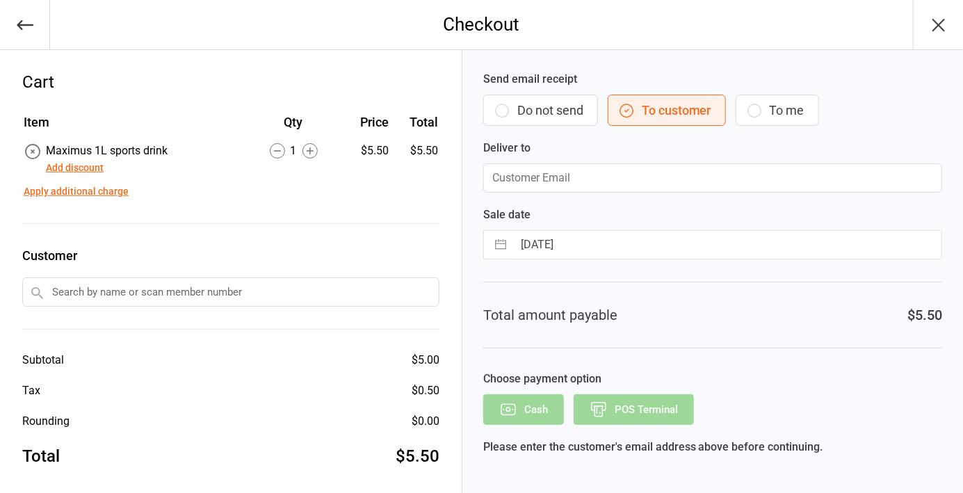
click at [570, 113] on button "Do not send" at bounding box center [540, 110] width 115 height 31
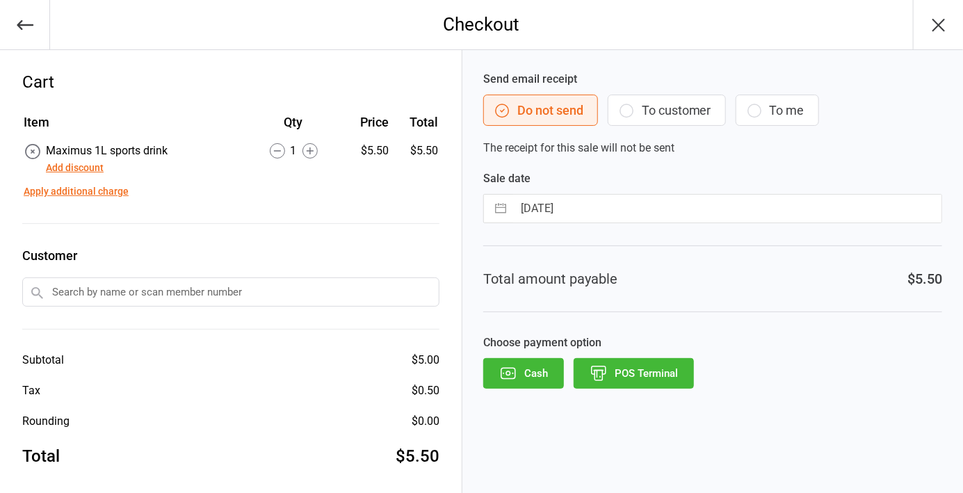
click at [647, 399] on div "Send email receipt Do not send To customer To me The receipt for this sale will…" at bounding box center [712, 276] width 501 height 452
click at [661, 386] on button "POS Terminal" at bounding box center [634, 373] width 120 height 31
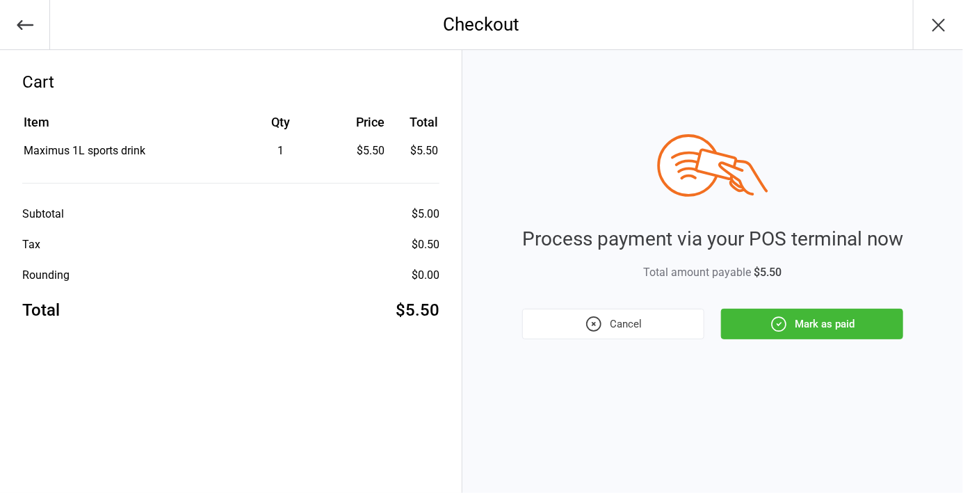
click at [844, 324] on button "Mark as paid" at bounding box center [812, 324] width 182 height 31
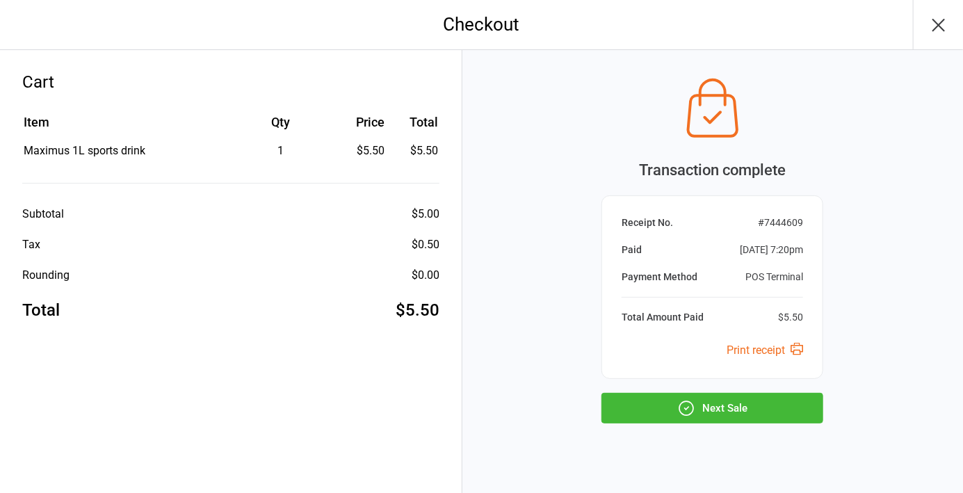
scroll to position [1, 0]
click at [738, 430] on div "Transaction complete Receipt No. # 7444609 Paid Sep 11, 2025 7:20pm Payment Met…" at bounding box center [712, 281] width 501 height 464
click at [751, 413] on button "Next Sale" at bounding box center [713, 407] width 222 height 31
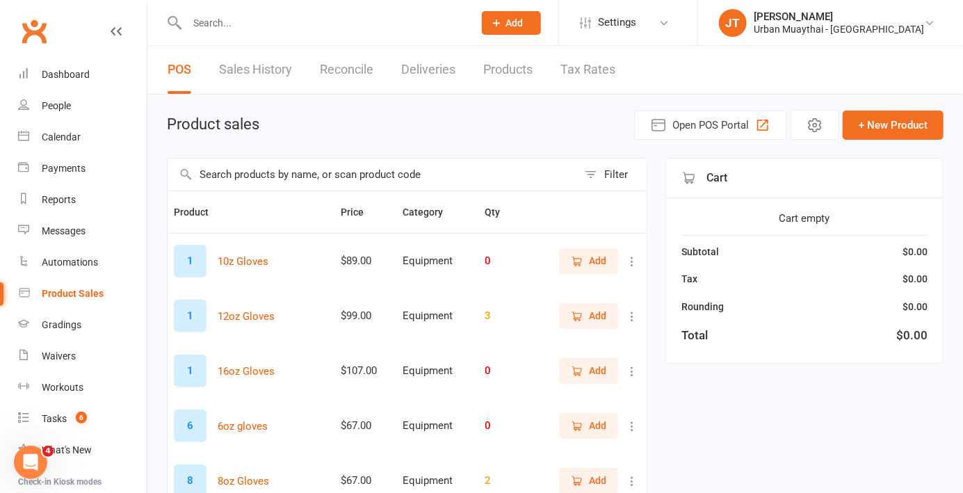
click at [364, 21] on input "text" at bounding box center [323, 22] width 281 height 19
